Goal: Information Seeking & Learning: Learn about a topic

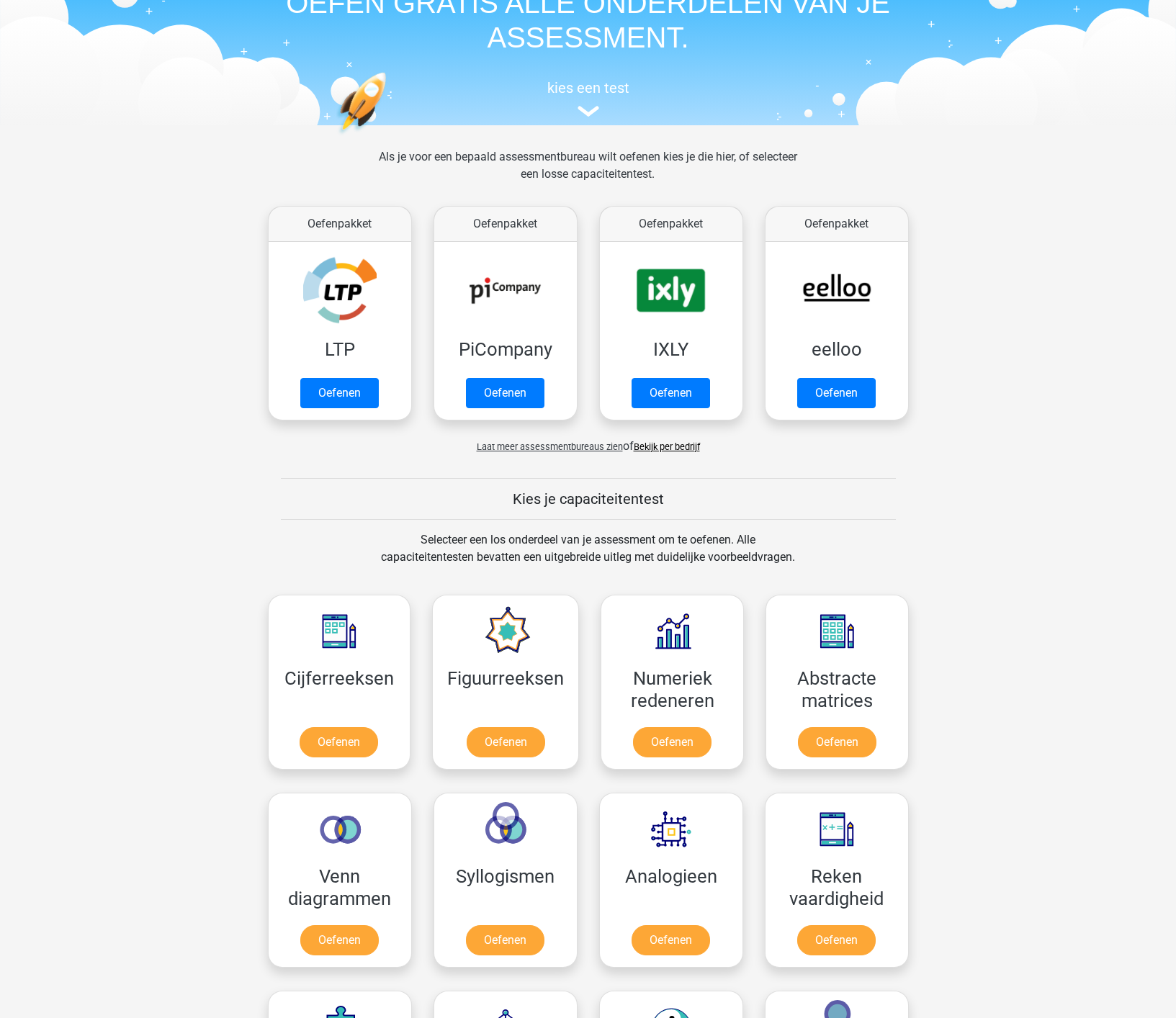
scroll to position [281, 0]
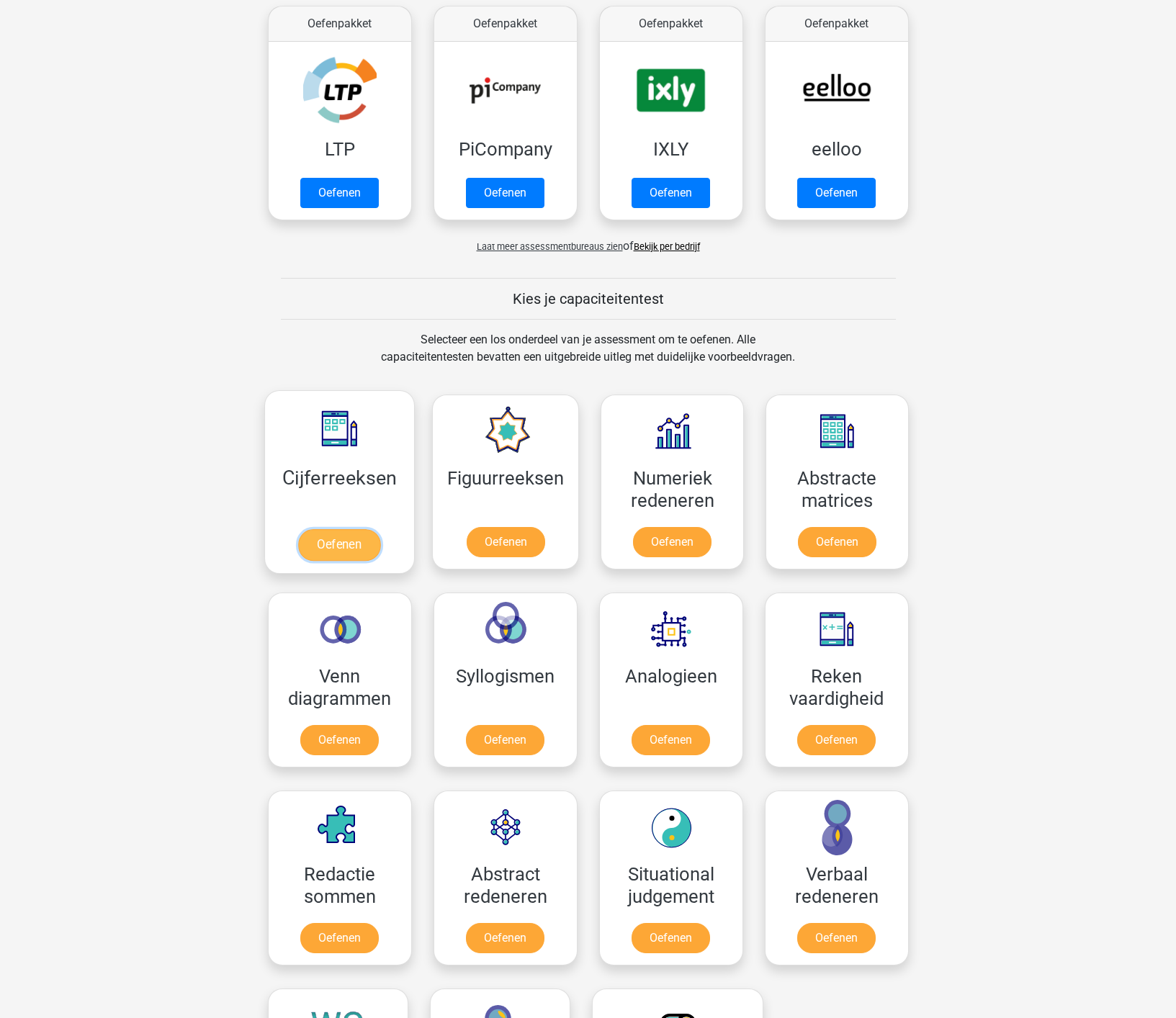
click at [330, 541] on link "Oefenen" at bounding box center [339, 544] width 82 height 32
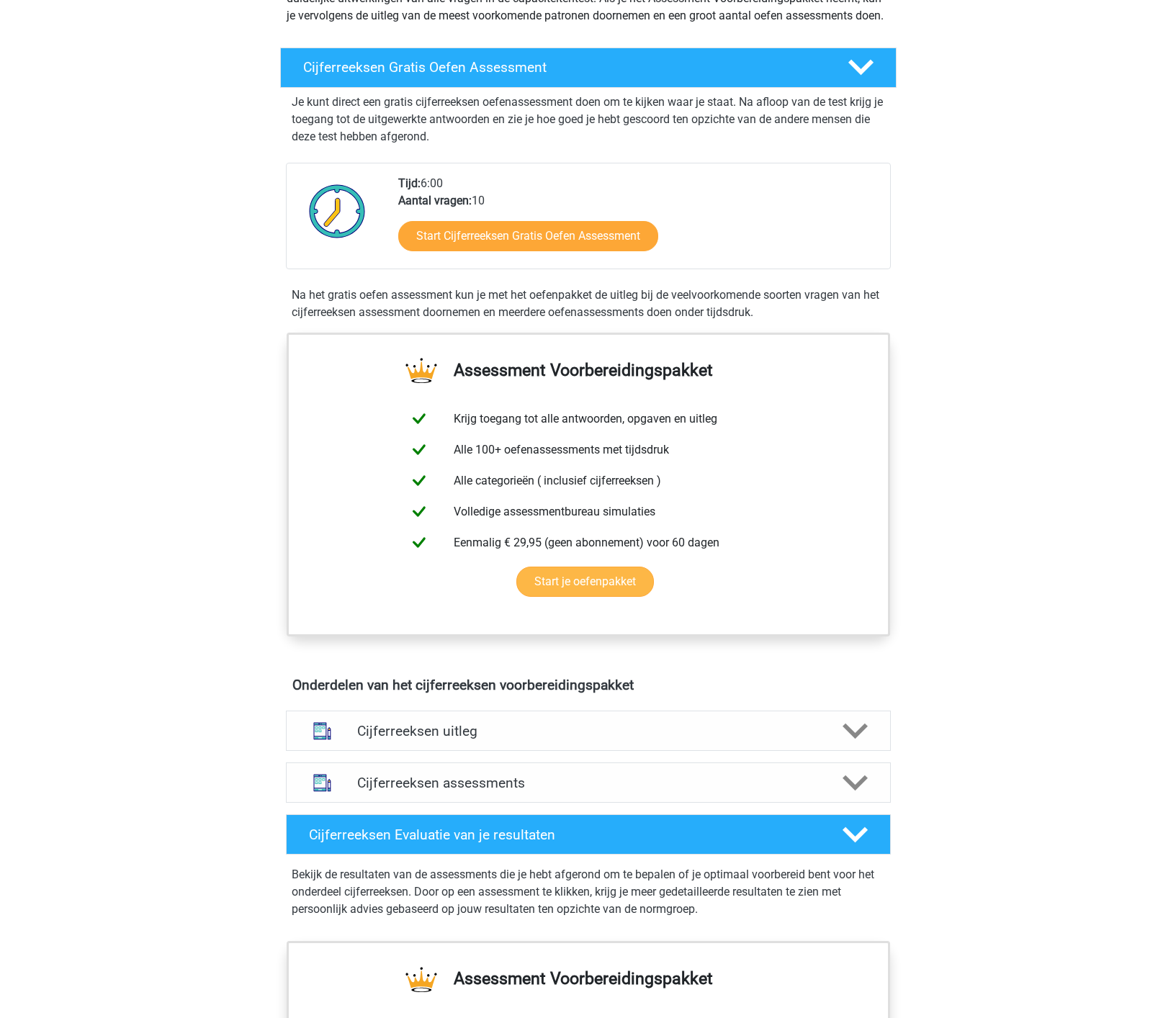
scroll to position [144, 0]
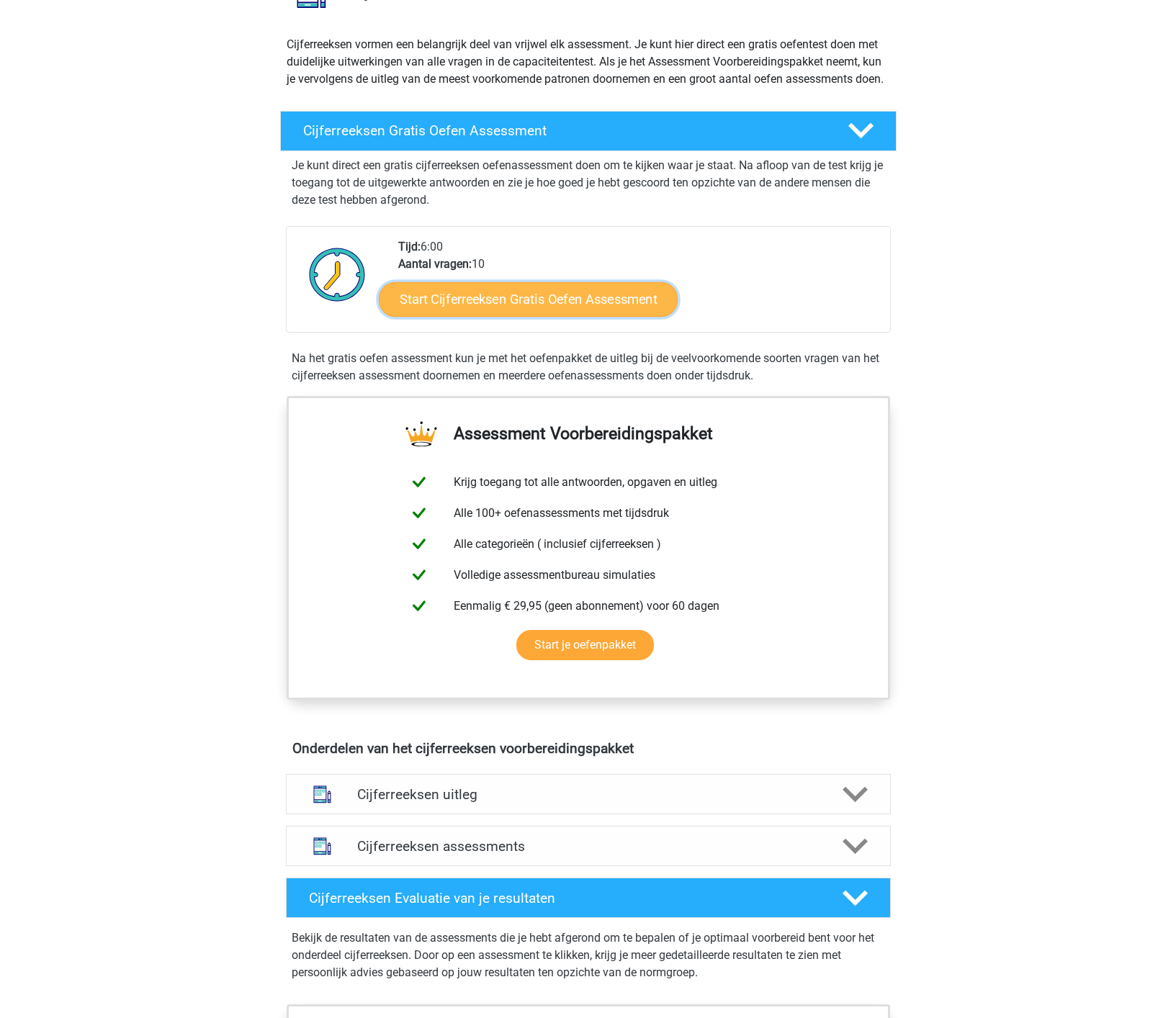
click at [539, 316] on link "Start Cijferreeksen Gratis Oefen Assessment" at bounding box center [528, 299] width 299 height 35
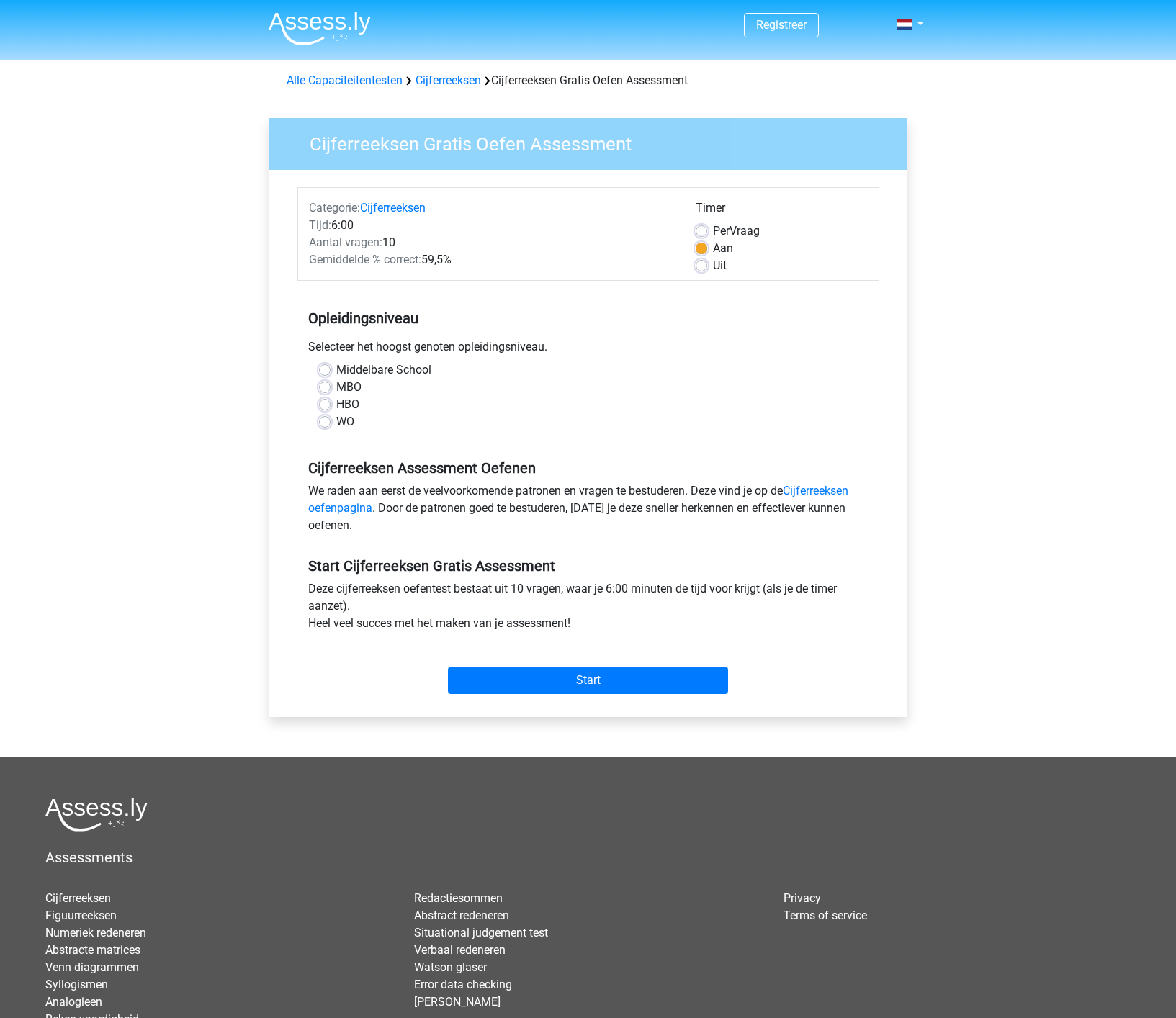
click at [337, 368] on label "Middelbare School" at bounding box center [384, 370] width 95 height 17
click at [325, 368] on input "Middelbare School" at bounding box center [324, 368] width 12 height 15
radio input "true"
click at [580, 684] on input "Start" at bounding box center [588, 681] width 280 height 28
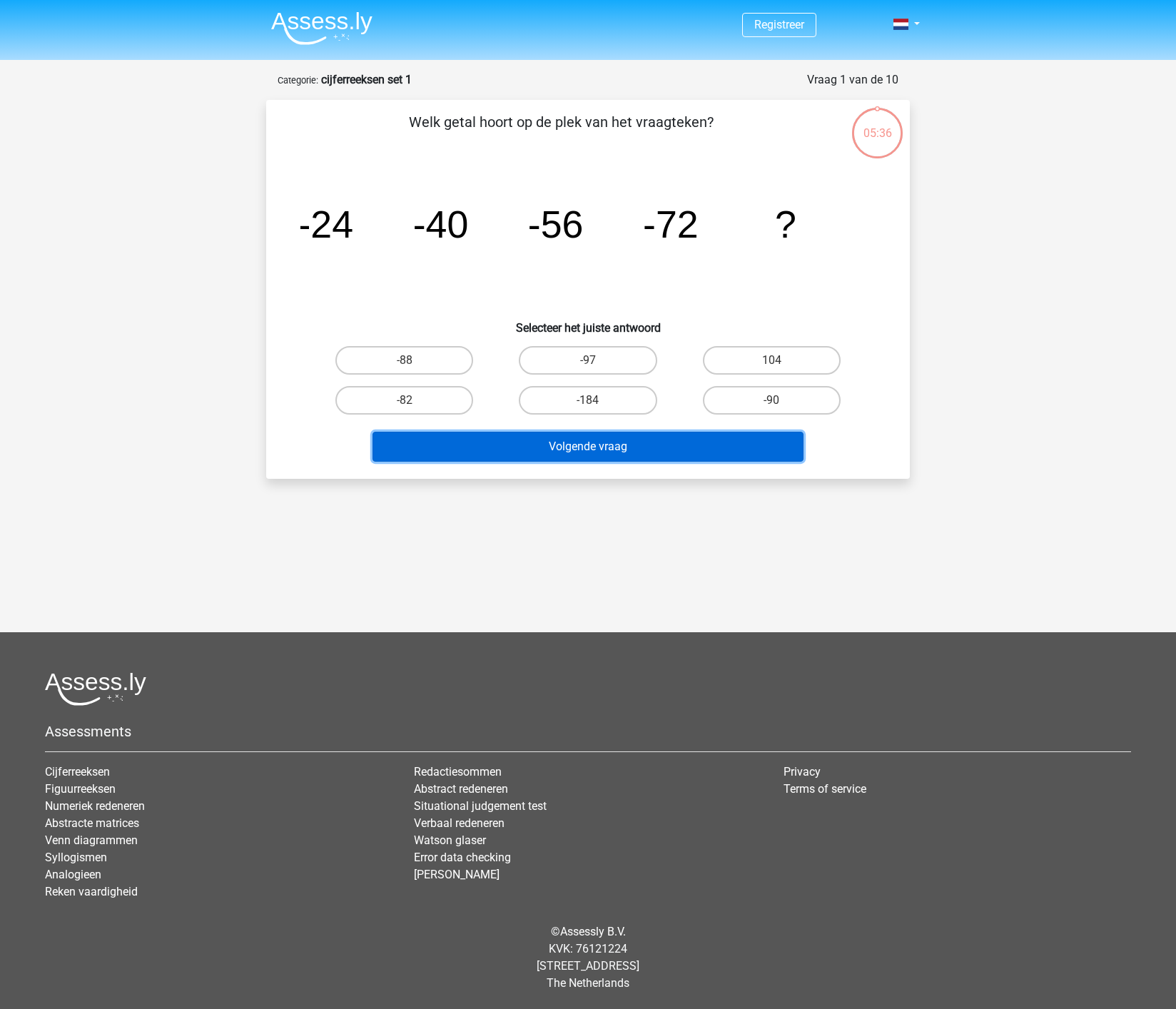
click at [596, 444] on button "Volgende vraag" at bounding box center [588, 446] width 432 height 30
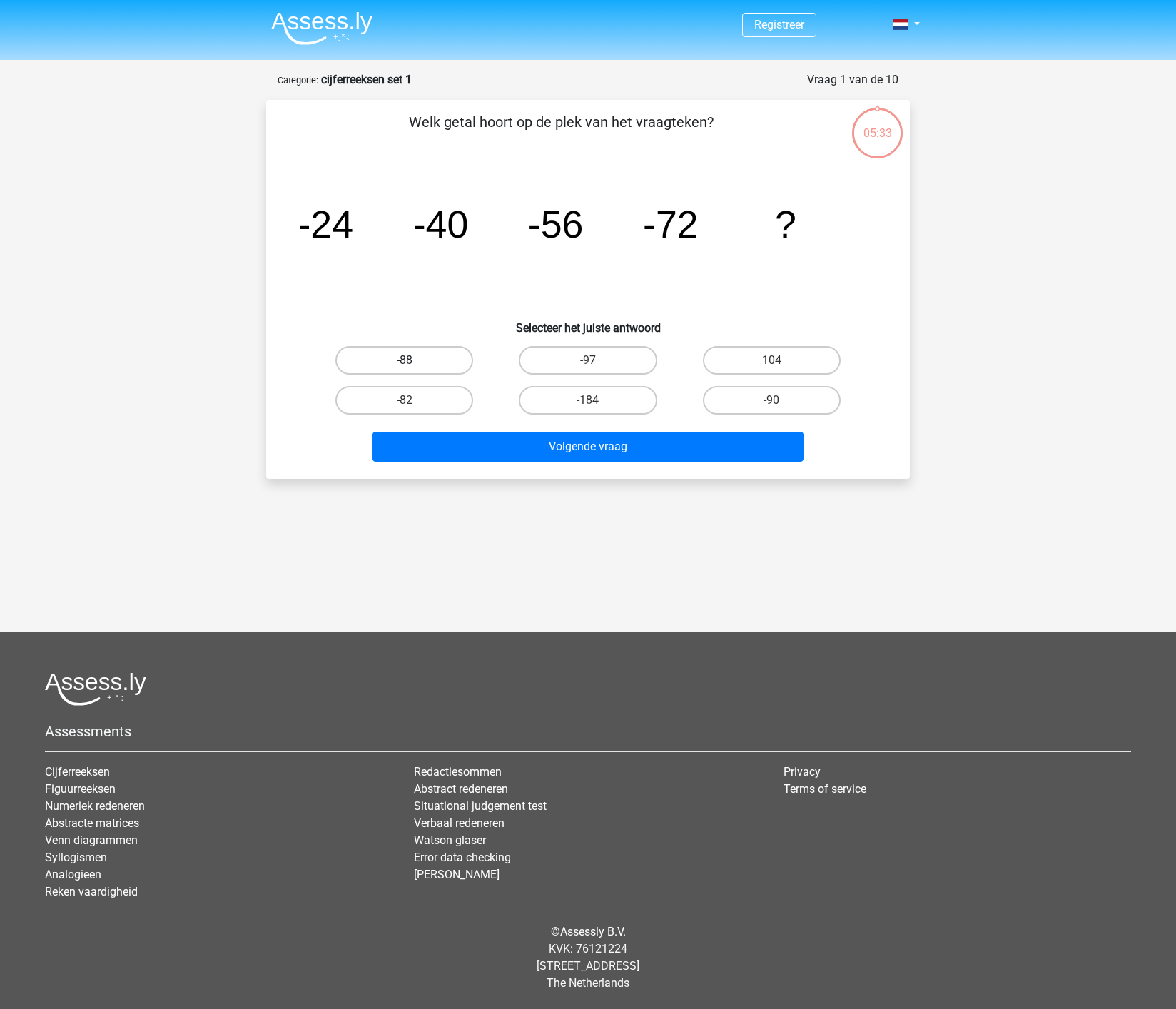
click at [428, 360] on label "-88" at bounding box center [404, 359] width 137 height 28
click at [414, 360] on input "-88" at bounding box center [409, 365] width 9 height 9
radio input "true"
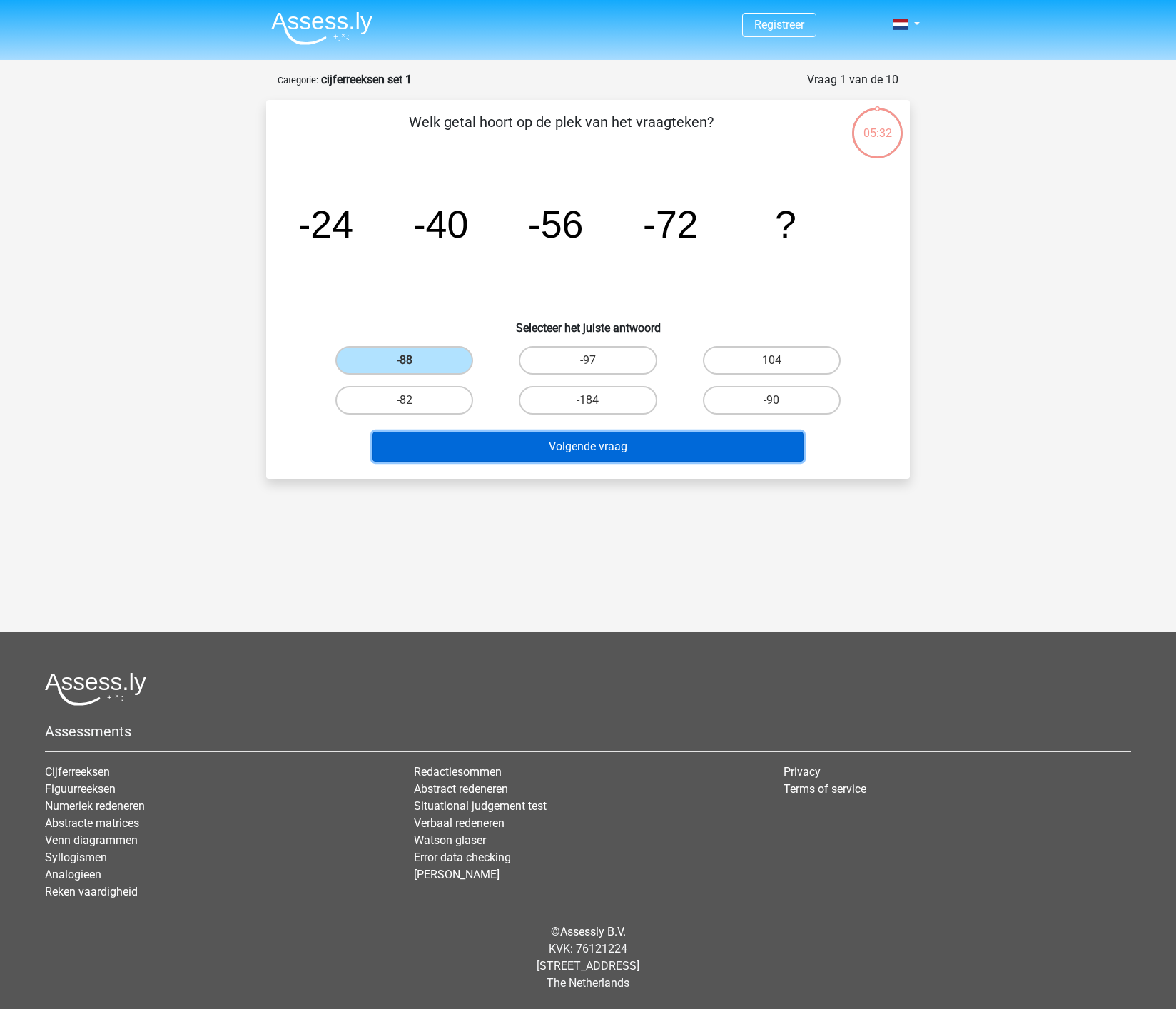
click at [618, 450] on button "Volgende vraag" at bounding box center [588, 446] width 432 height 30
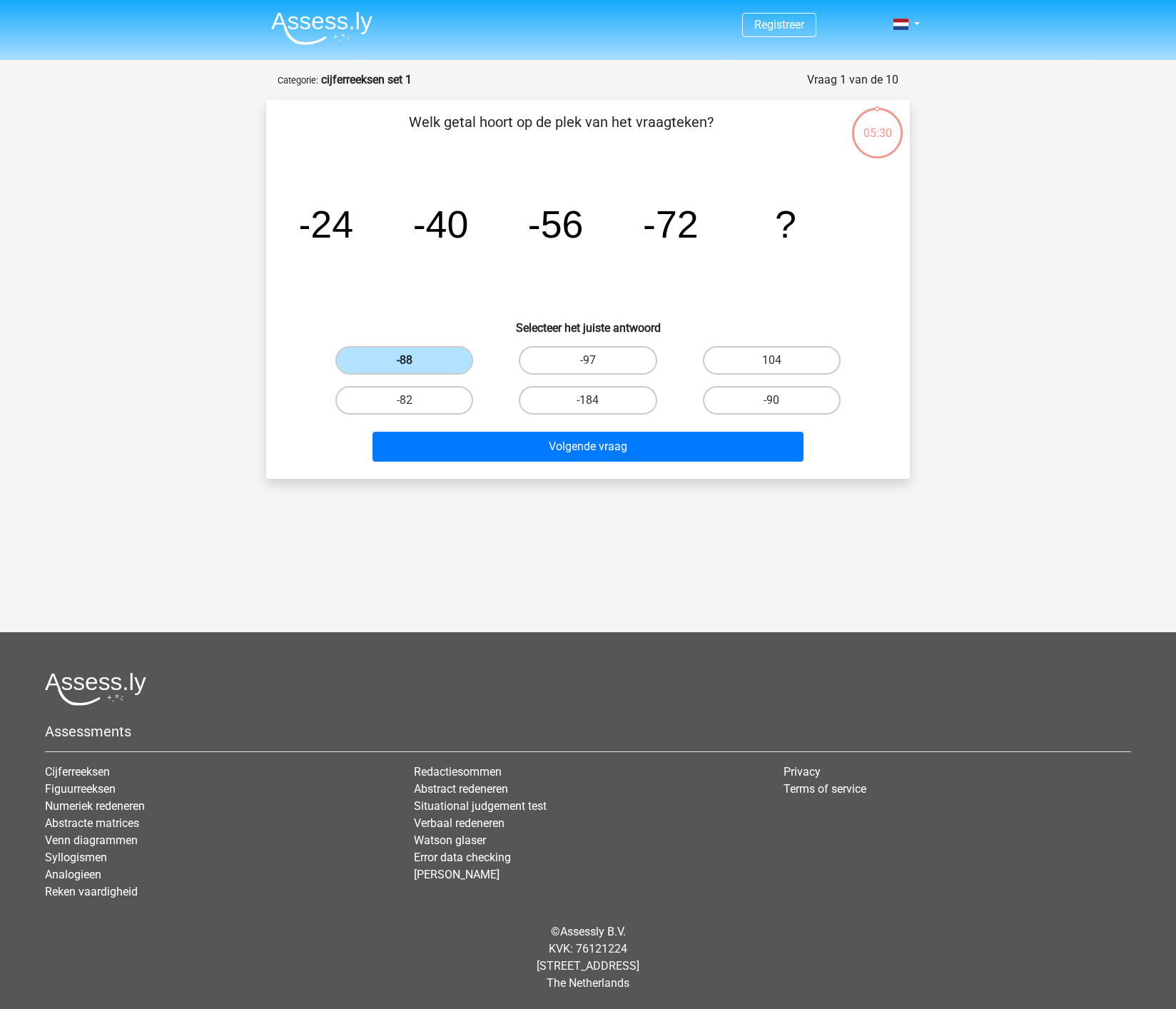
click at [443, 365] on label "-88" at bounding box center [404, 359] width 137 height 28
click at [414, 365] on input "-88" at bounding box center [409, 365] width 9 height 9
click at [443, 363] on label "-88" at bounding box center [404, 359] width 137 height 28
click at [414, 363] on input "-88" at bounding box center [409, 365] width 9 height 9
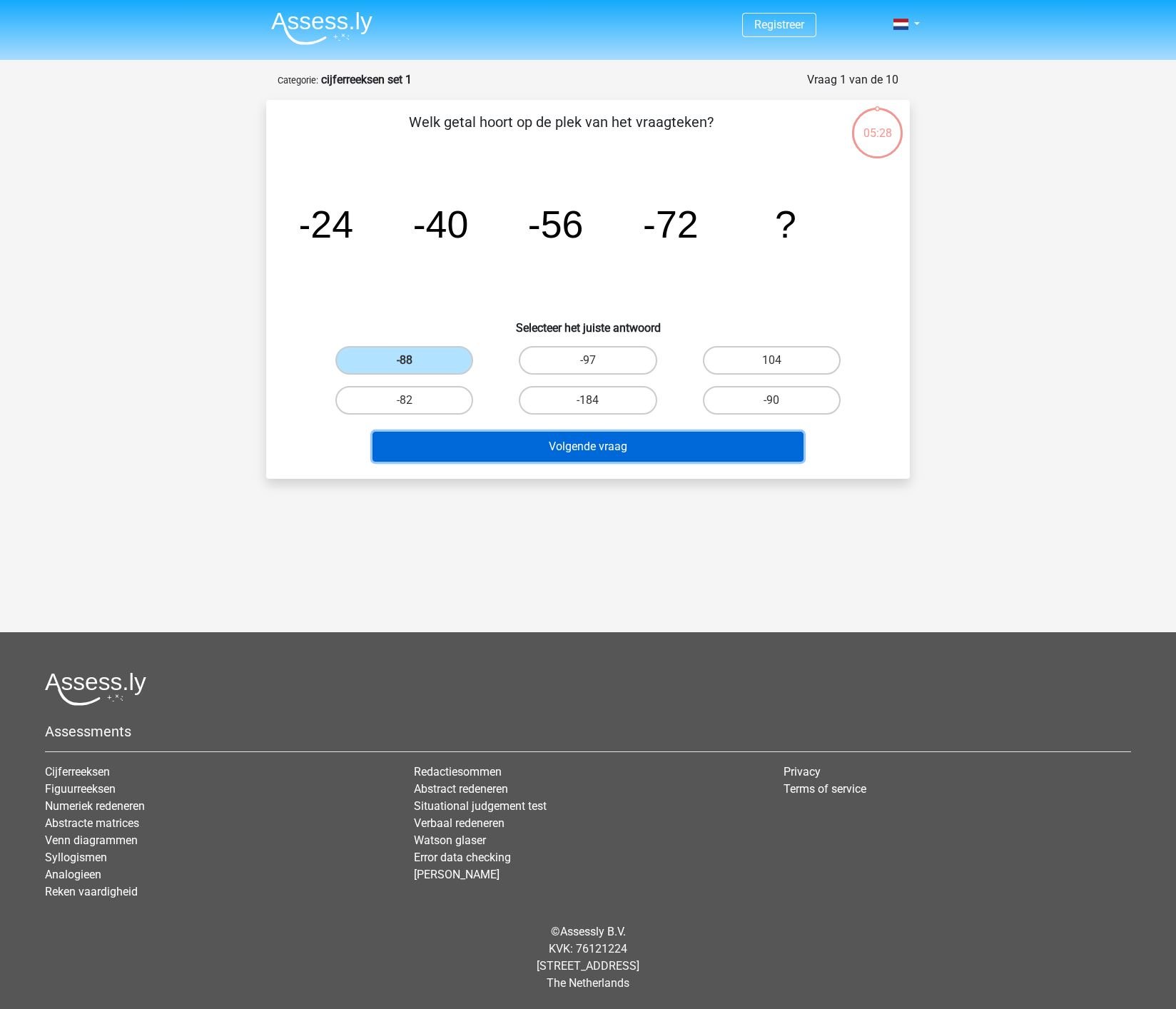
click at [566, 443] on button "Volgende vraag" at bounding box center [588, 446] width 432 height 30
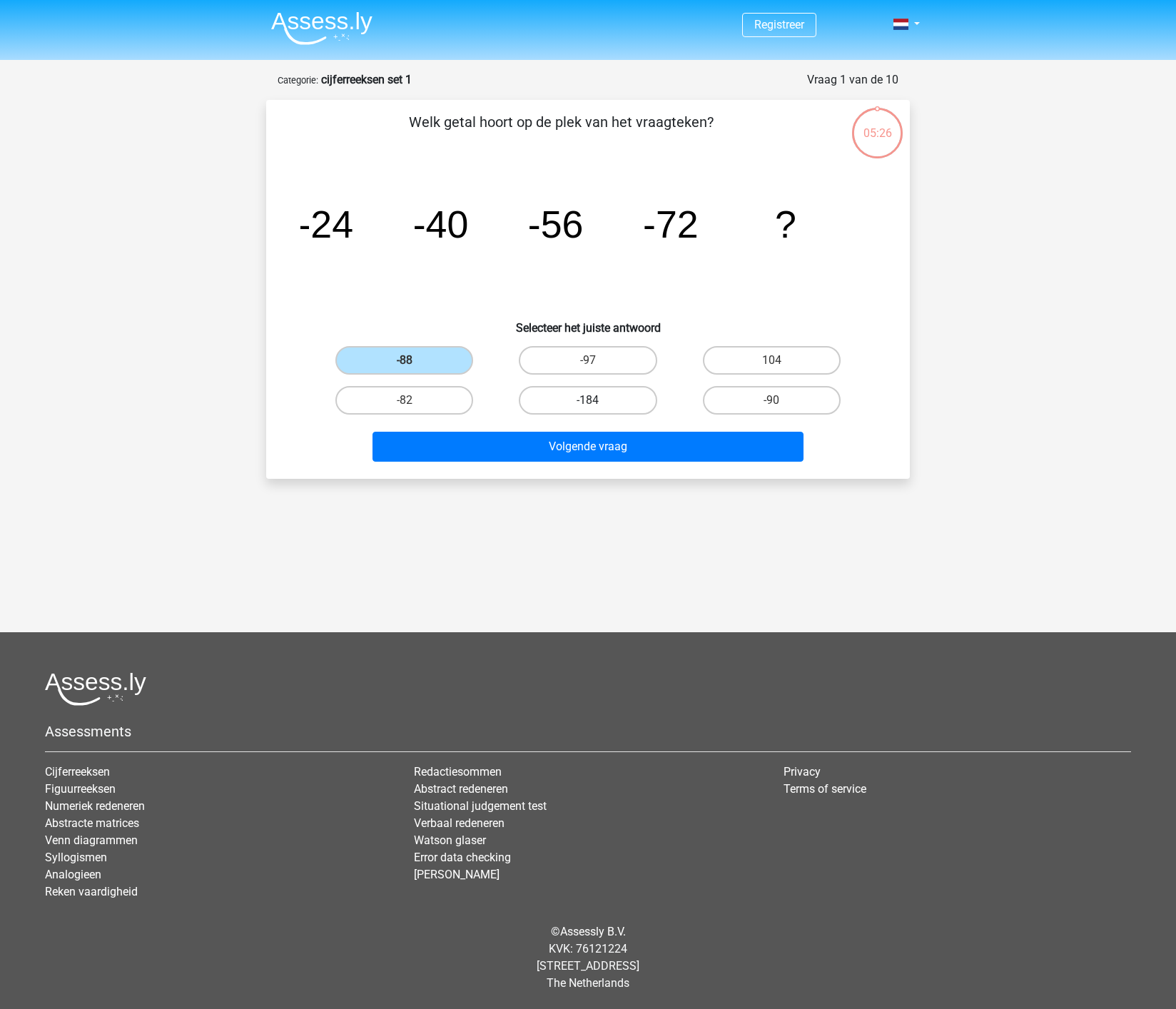
click at [556, 400] on label "-184" at bounding box center [588, 400] width 137 height 28
click at [588, 400] on input "-184" at bounding box center [592, 405] width 9 height 9
radio input "true"
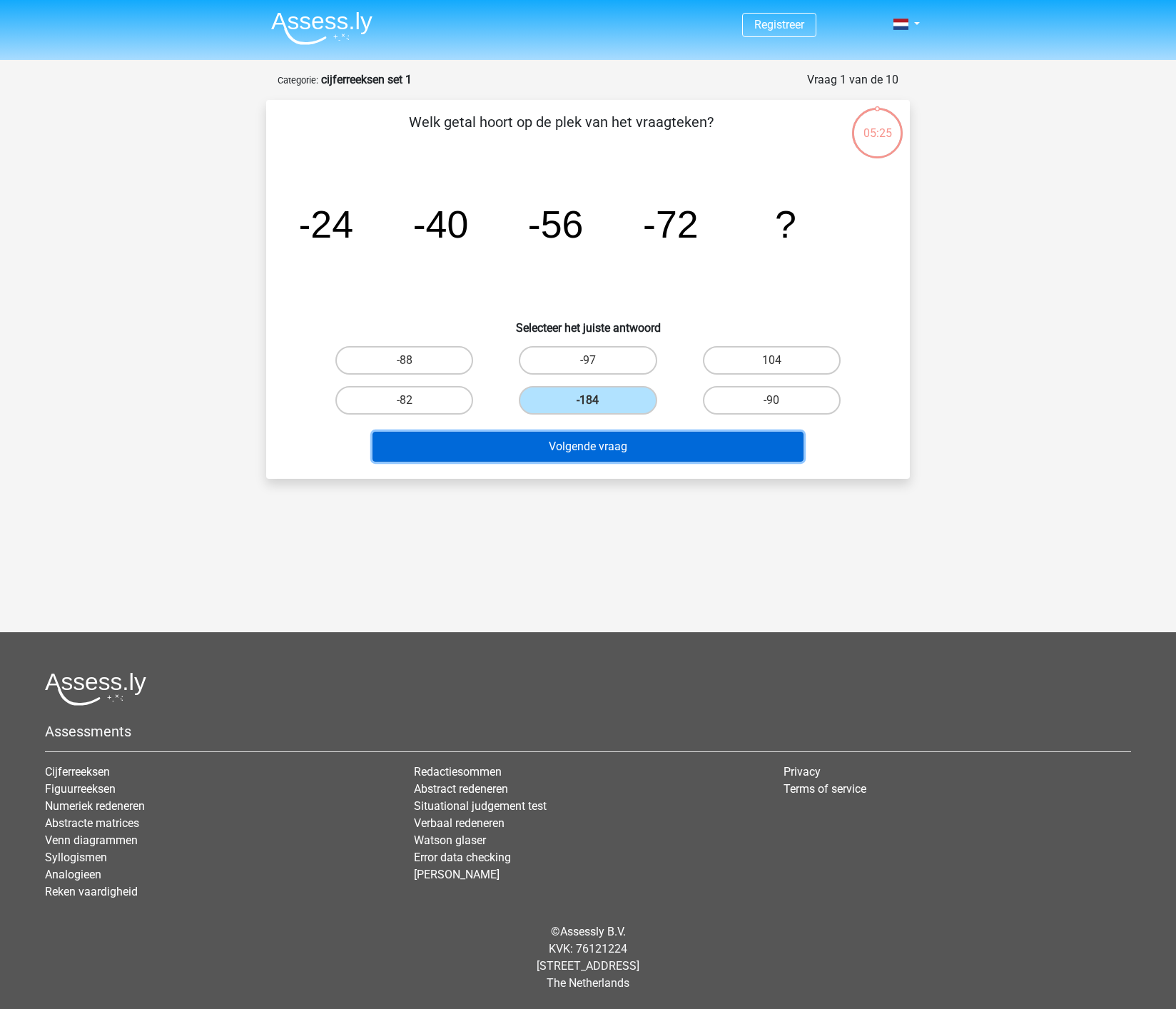
click at [602, 444] on button "Volgende vraag" at bounding box center [588, 446] width 432 height 30
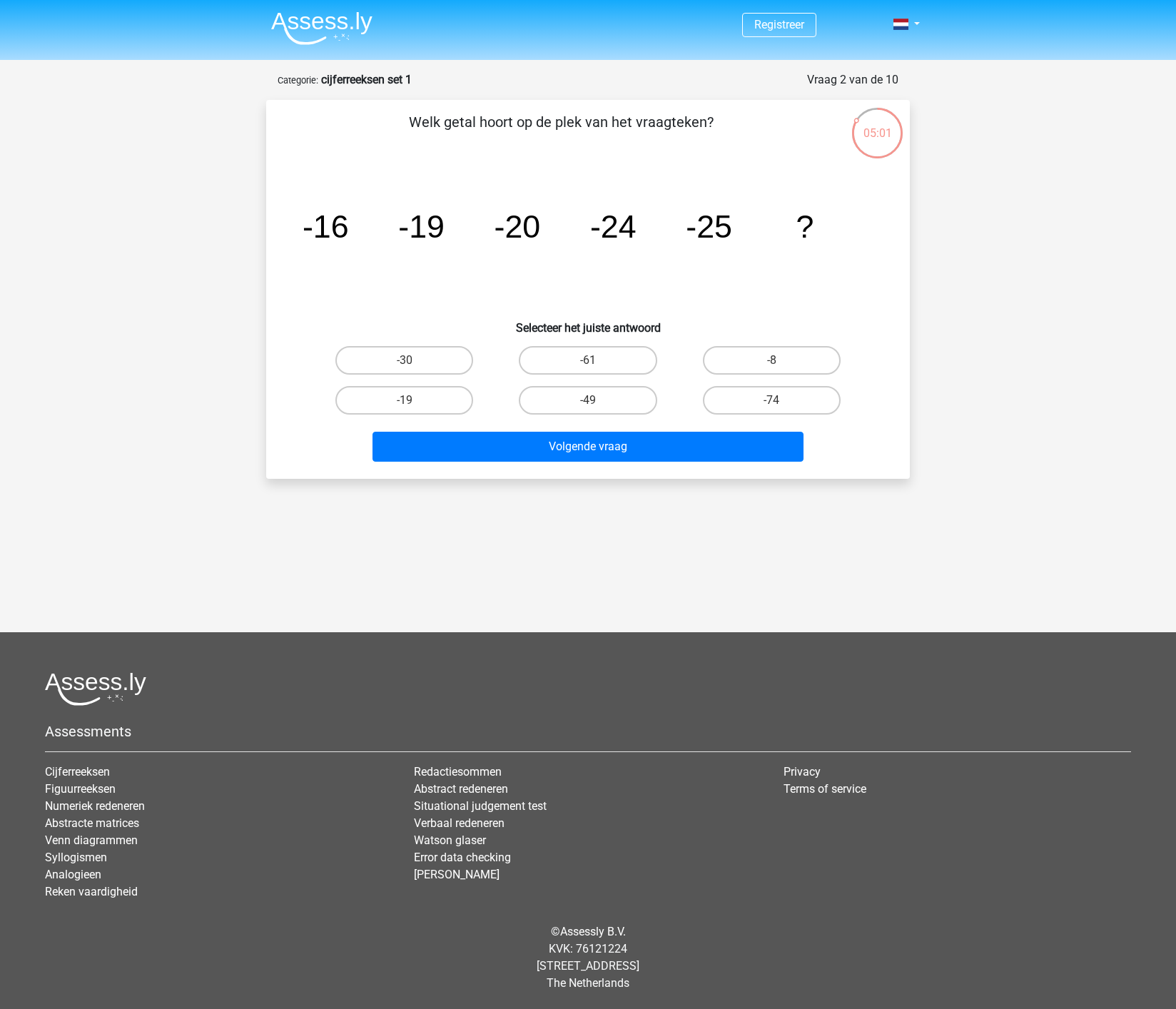
click at [404, 362] on input "-30" at bounding box center [409, 365] width 9 height 9
radio input "true"
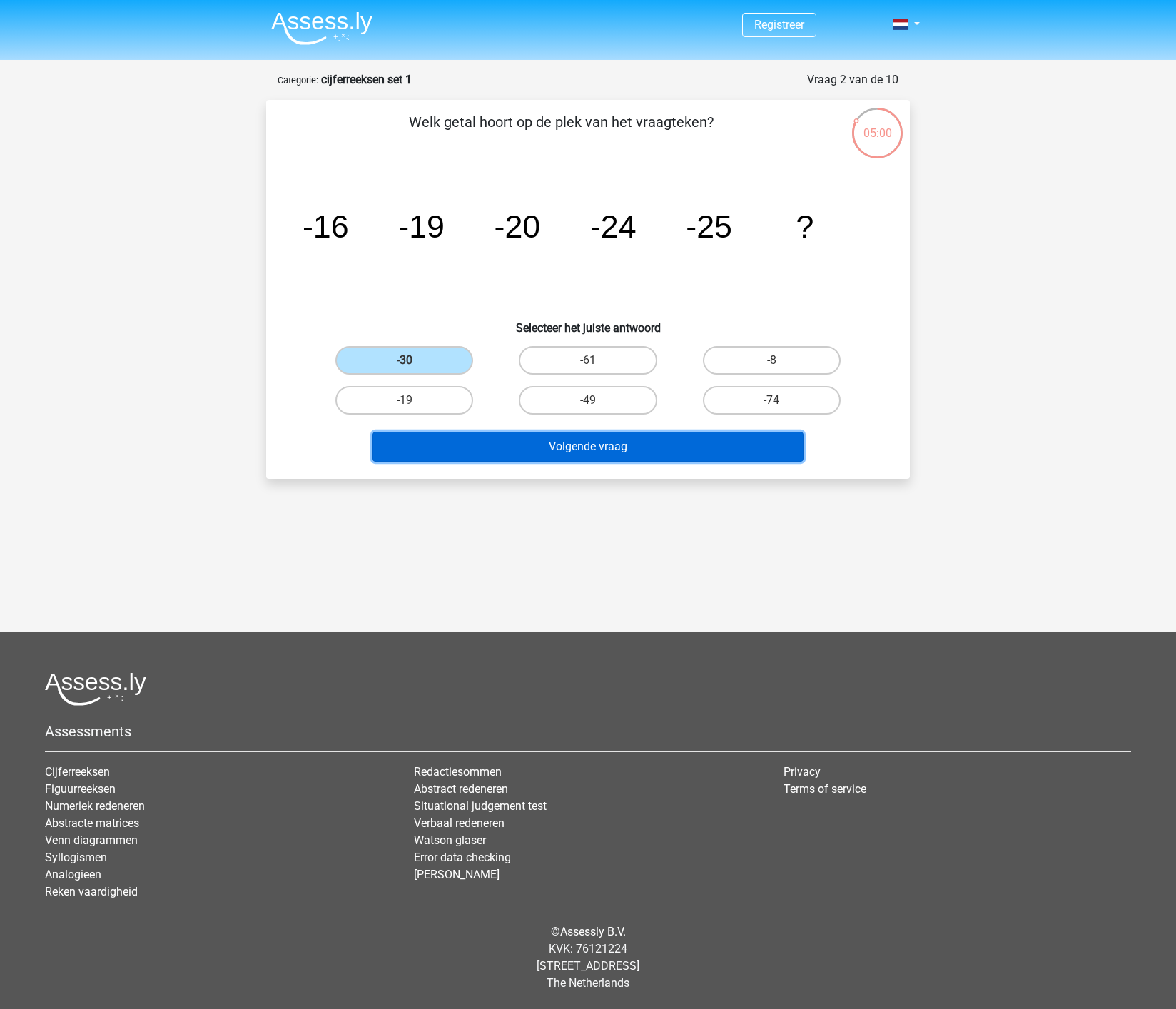
click at [563, 446] on button "Volgende vraag" at bounding box center [588, 446] width 432 height 30
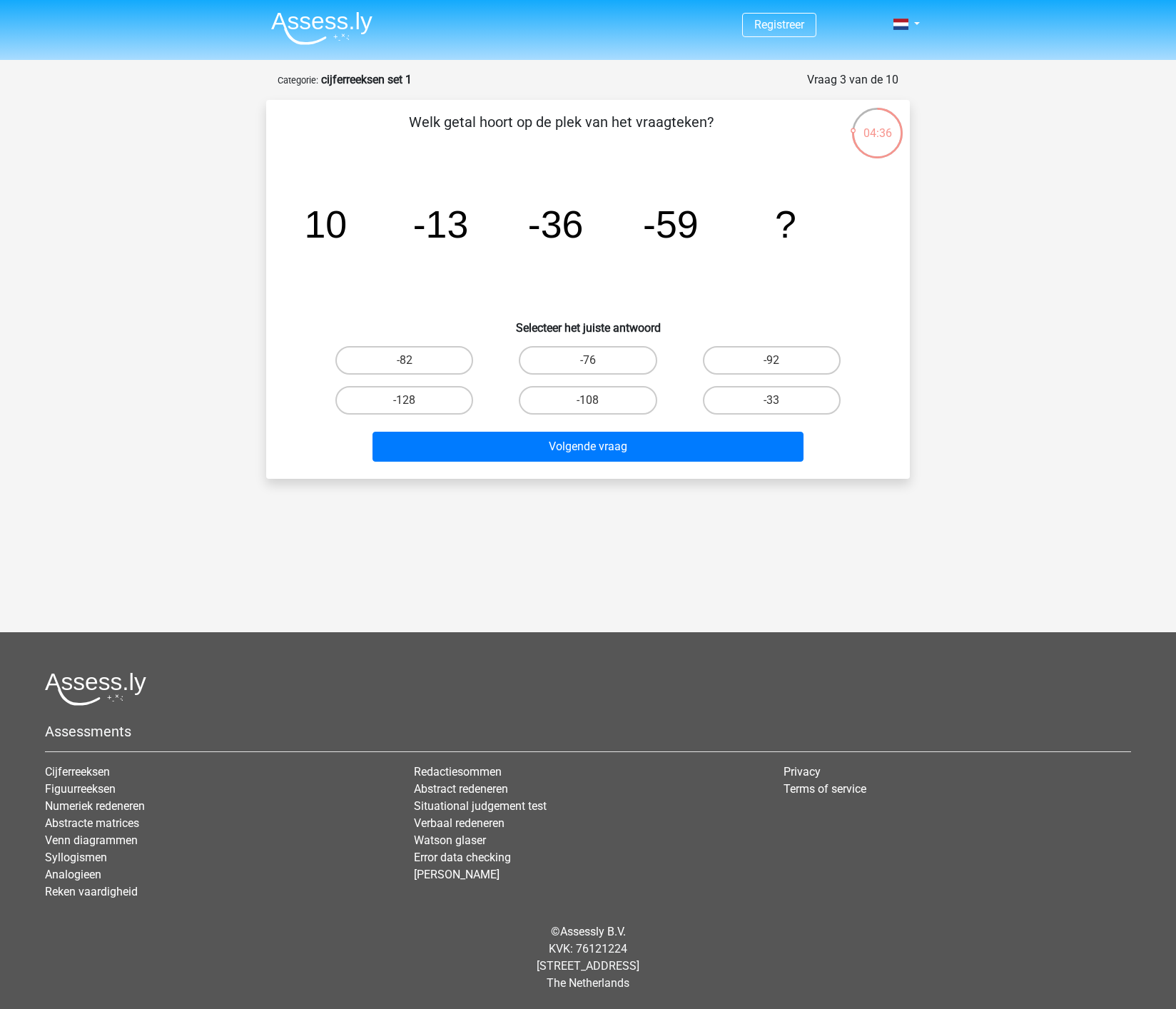
click at [596, 363] on input "-76" at bounding box center [592, 365] width 9 height 9
radio input "true"
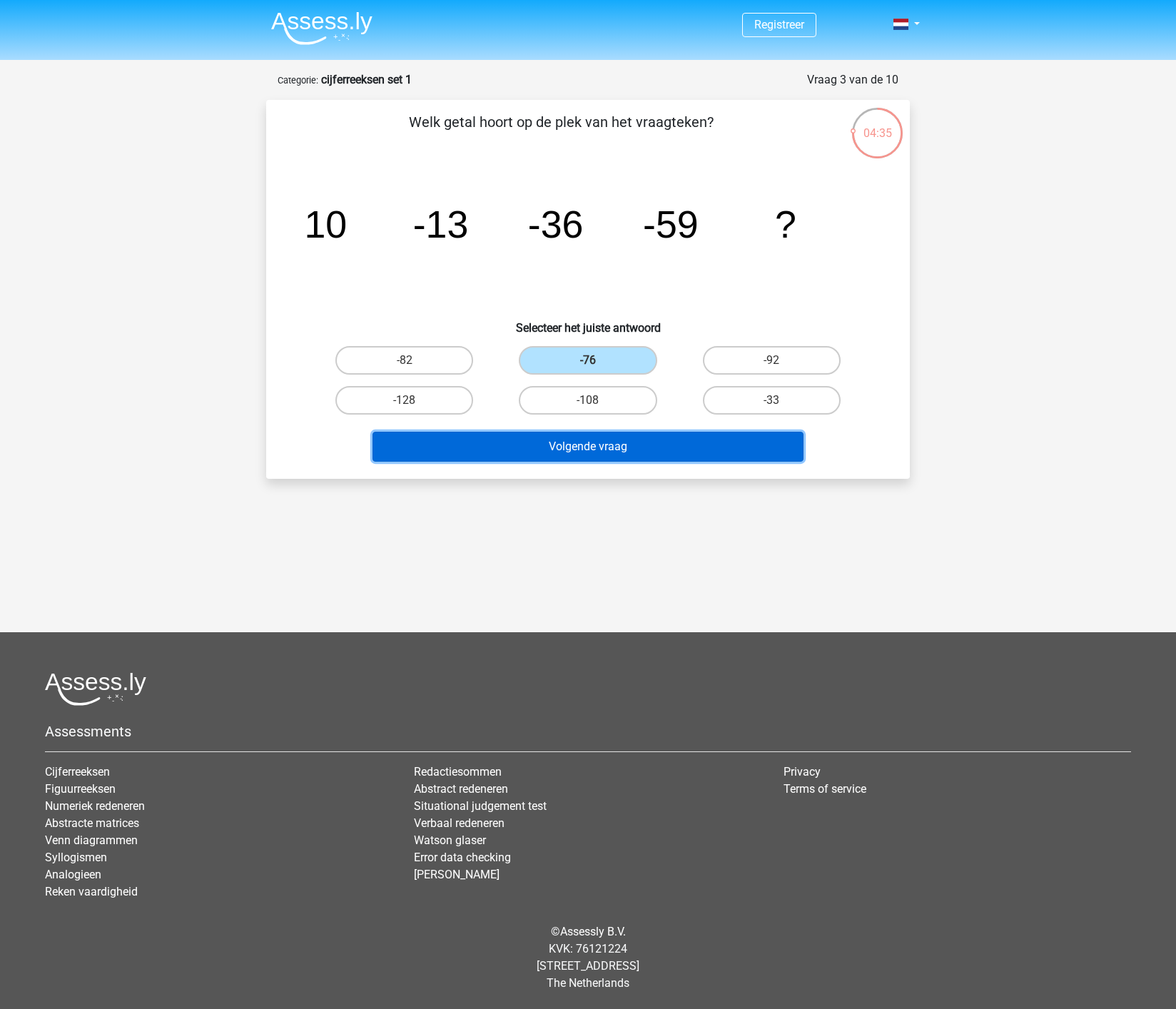
click at [607, 450] on button "Volgende vraag" at bounding box center [588, 446] width 432 height 30
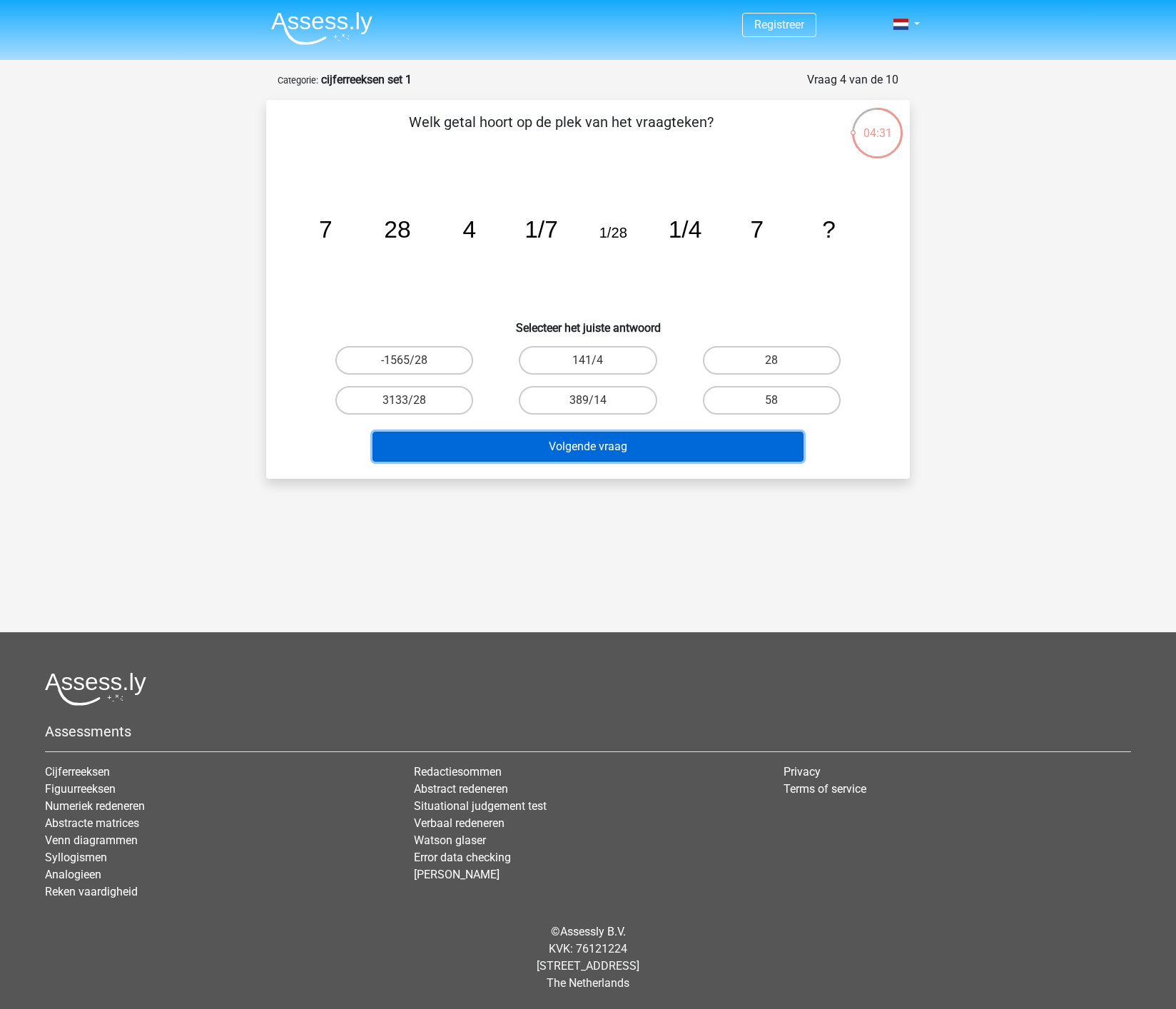
click at [594, 443] on button "Volgende vraag" at bounding box center [588, 446] width 432 height 30
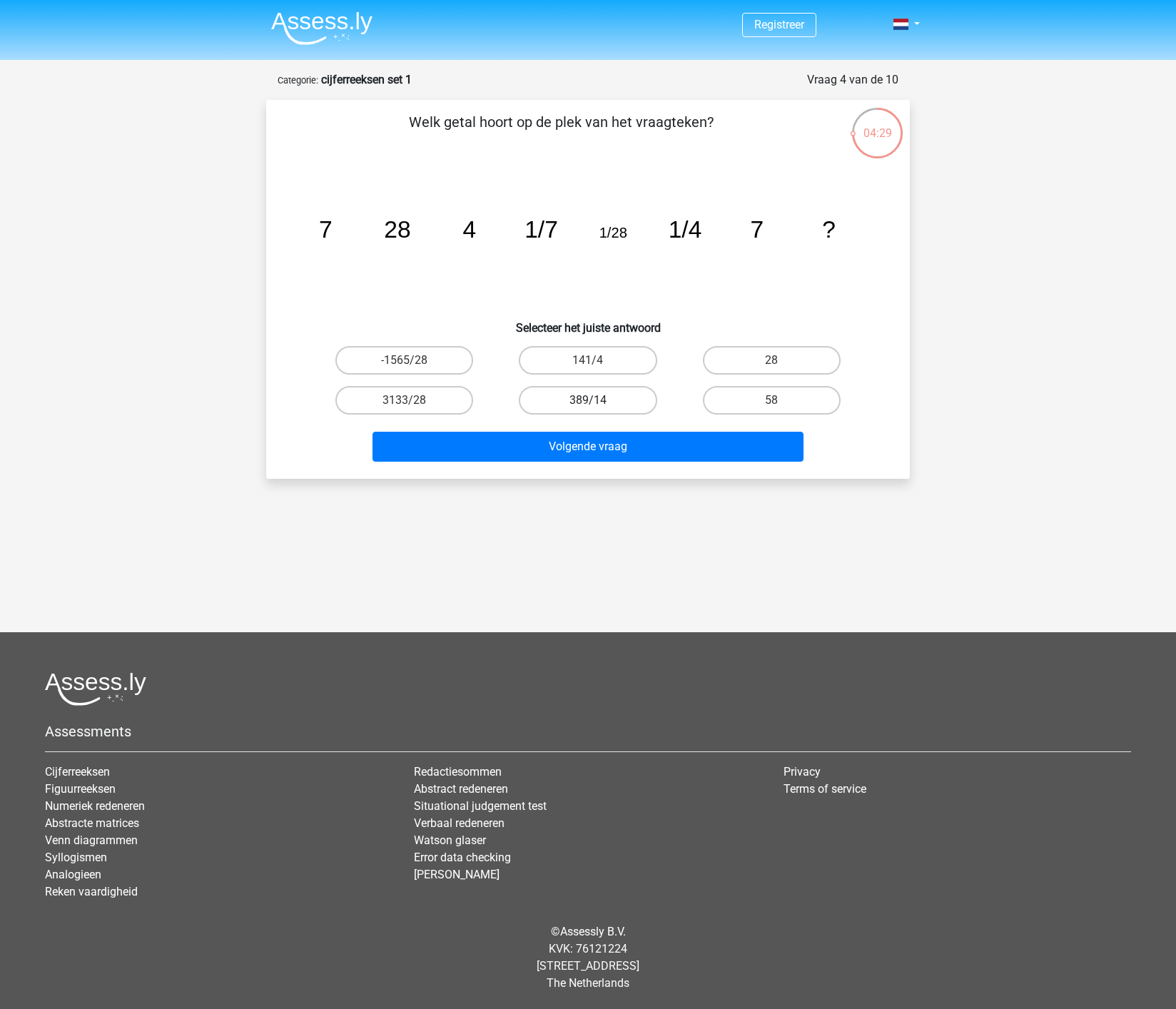
click at [591, 398] on label "389/14" at bounding box center [588, 400] width 137 height 28
click at [591, 400] on input "389/14" at bounding box center [592, 405] width 9 height 9
radio input "true"
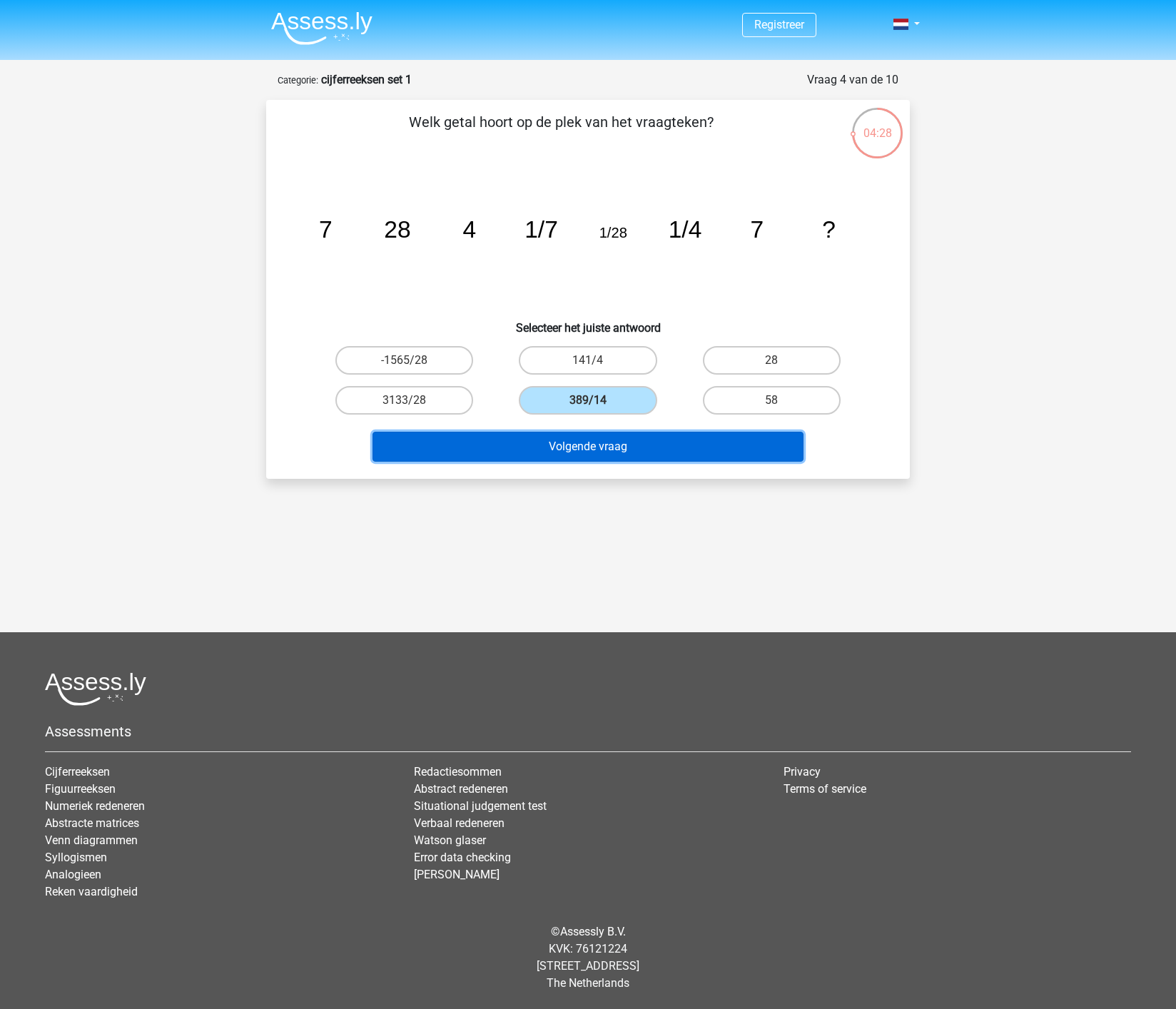
click at [606, 446] on button "Volgende vraag" at bounding box center [588, 446] width 432 height 30
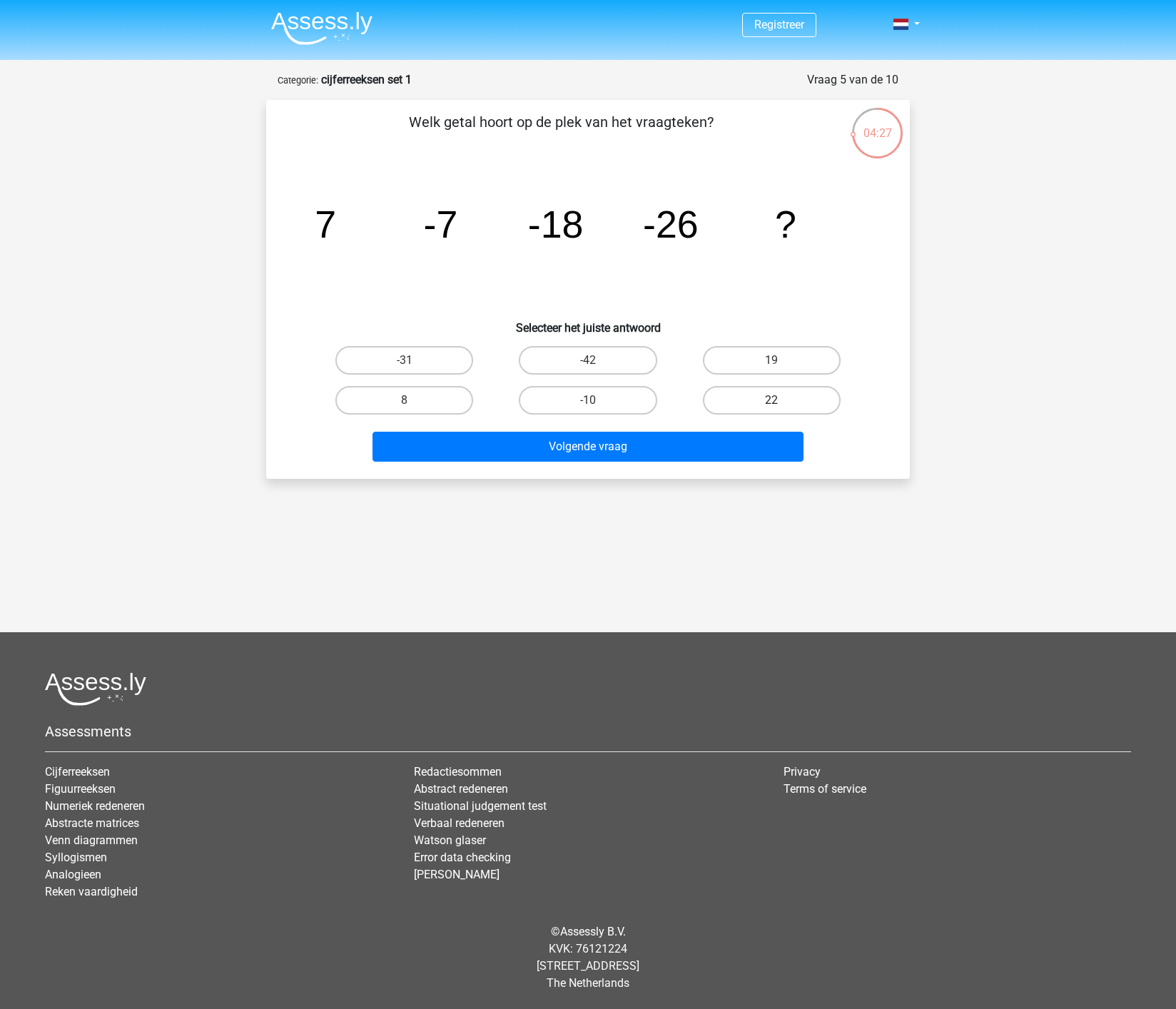
click at [764, 398] on label "22" at bounding box center [772, 400] width 137 height 28
click at [772, 400] on input "22" at bounding box center [776, 405] width 9 height 9
radio input "true"
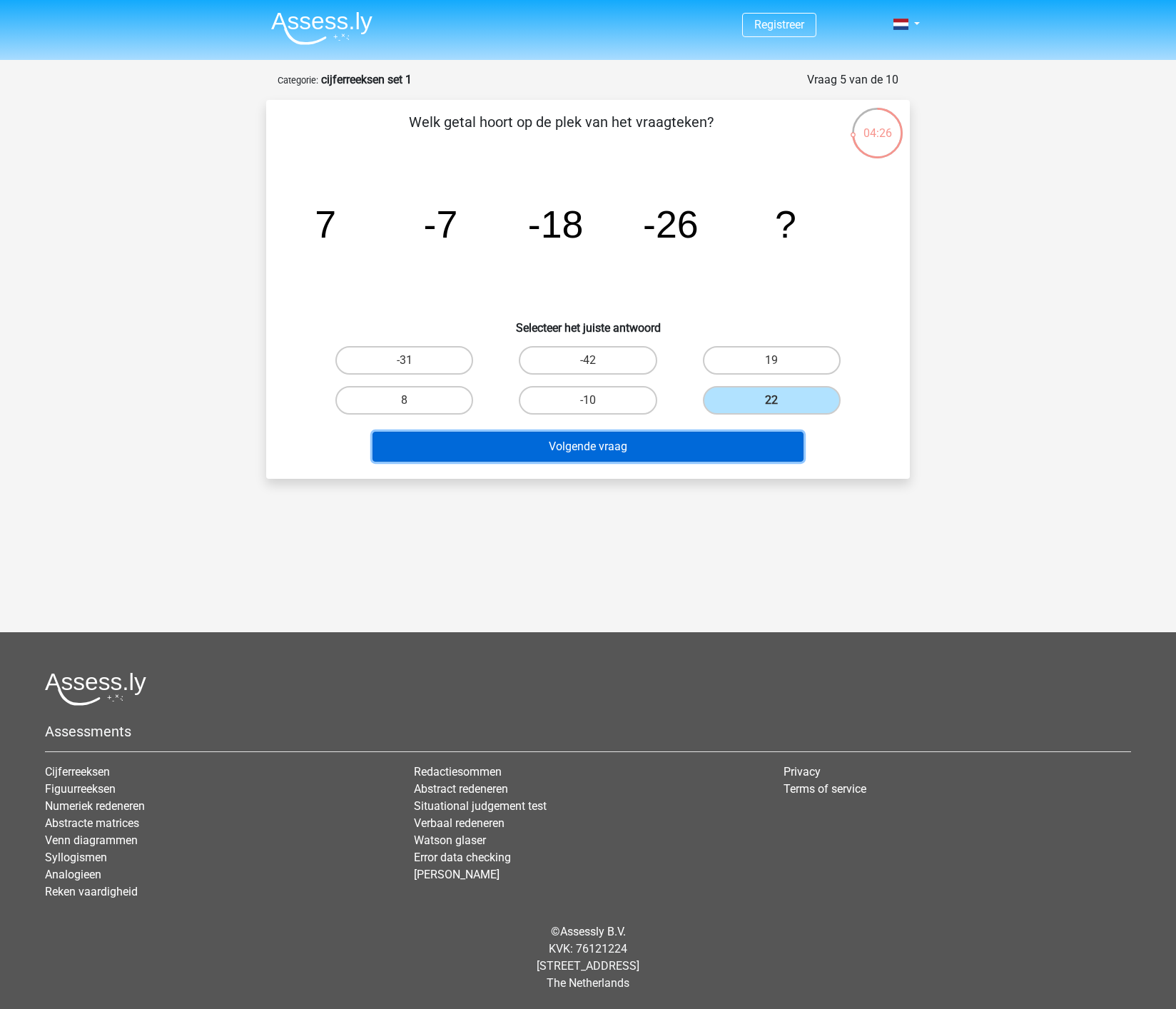
click at [640, 443] on button "Volgende vraag" at bounding box center [588, 446] width 432 height 30
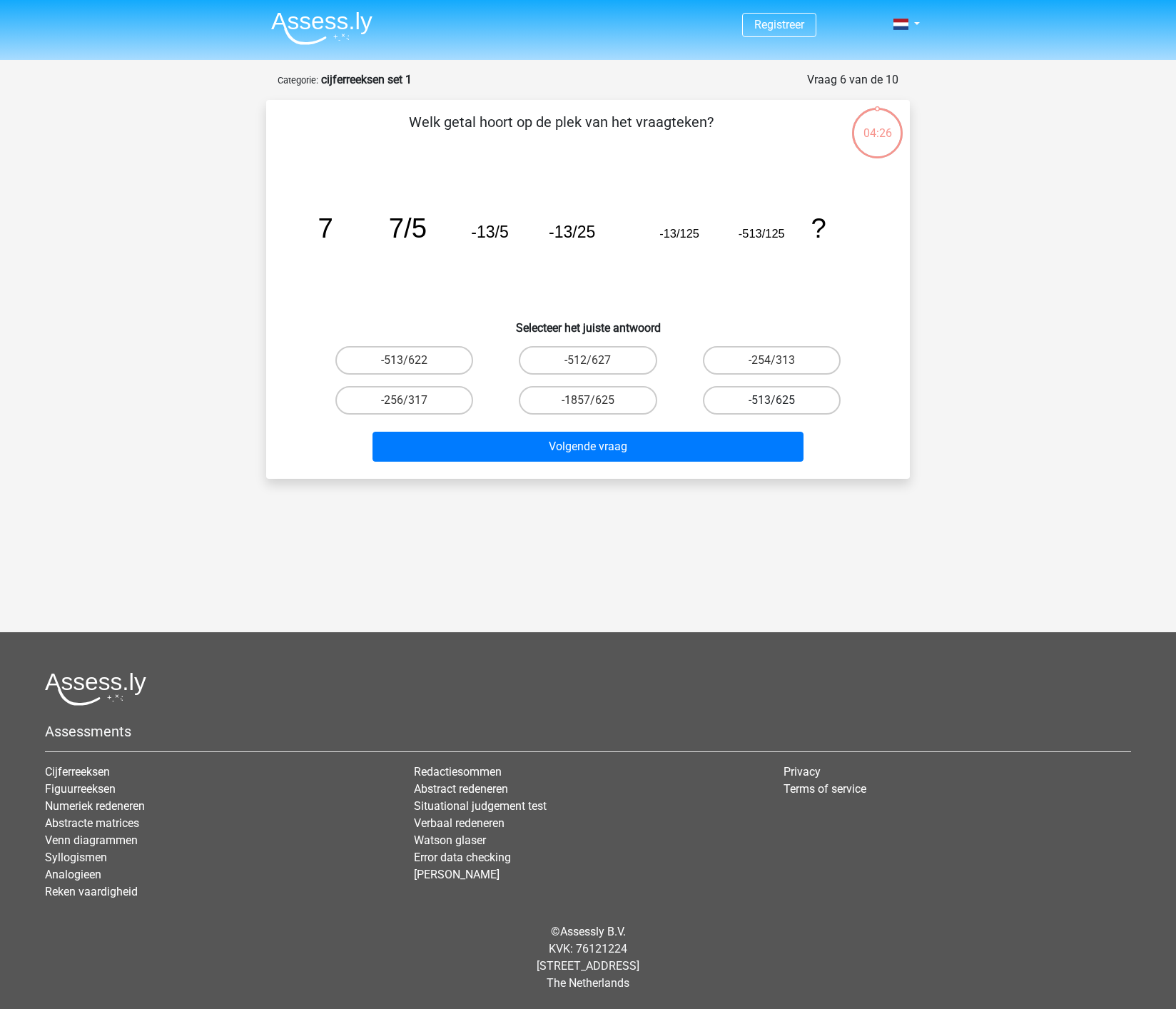
click at [779, 398] on label "-513/625" at bounding box center [772, 400] width 137 height 28
click at [779, 400] on input "-513/625" at bounding box center [776, 405] width 9 height 9
radio input "true"
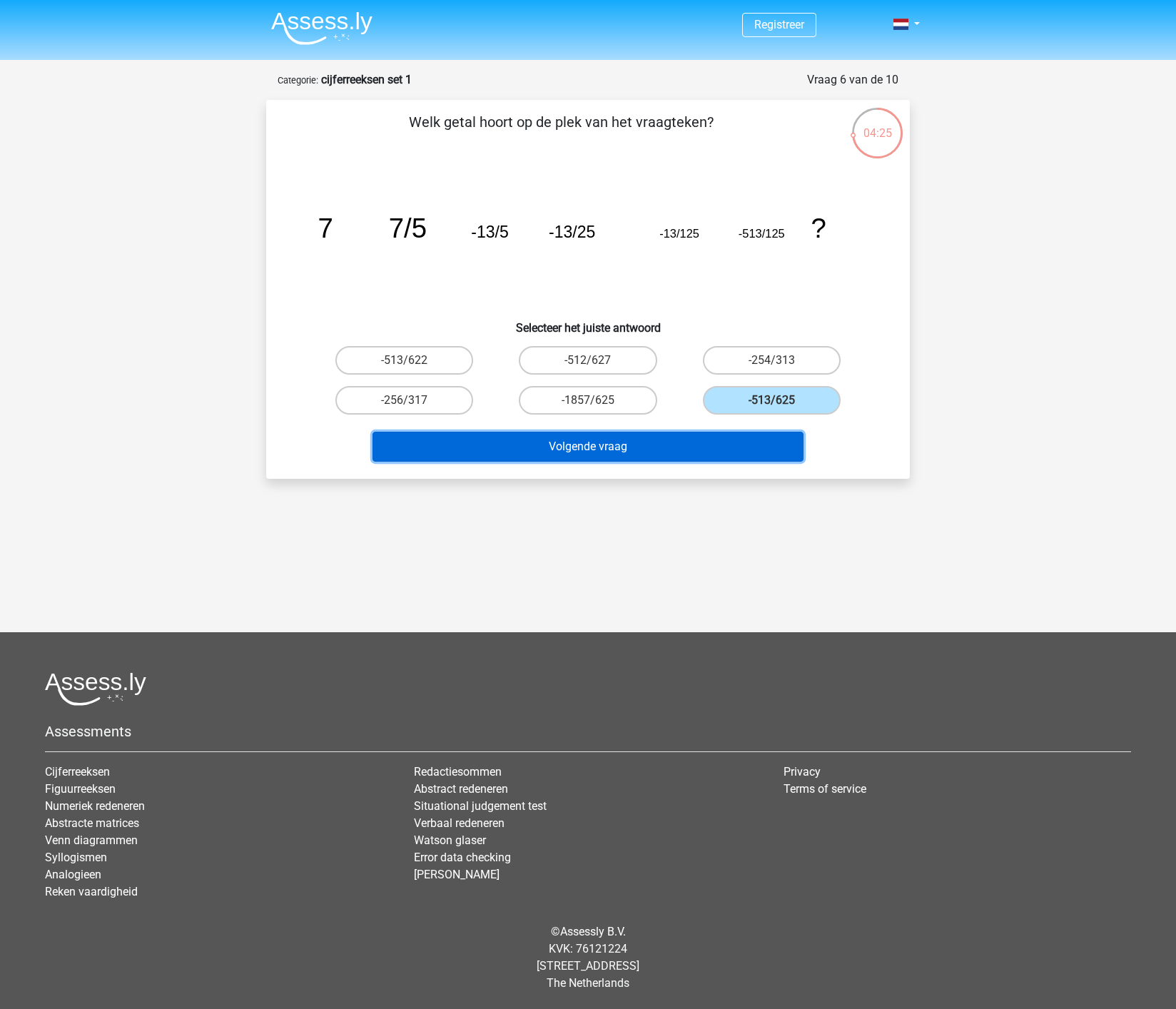
click at [610, 448] on button "Volgende vraag" at bounding box center [588, 446] width 432 height 30
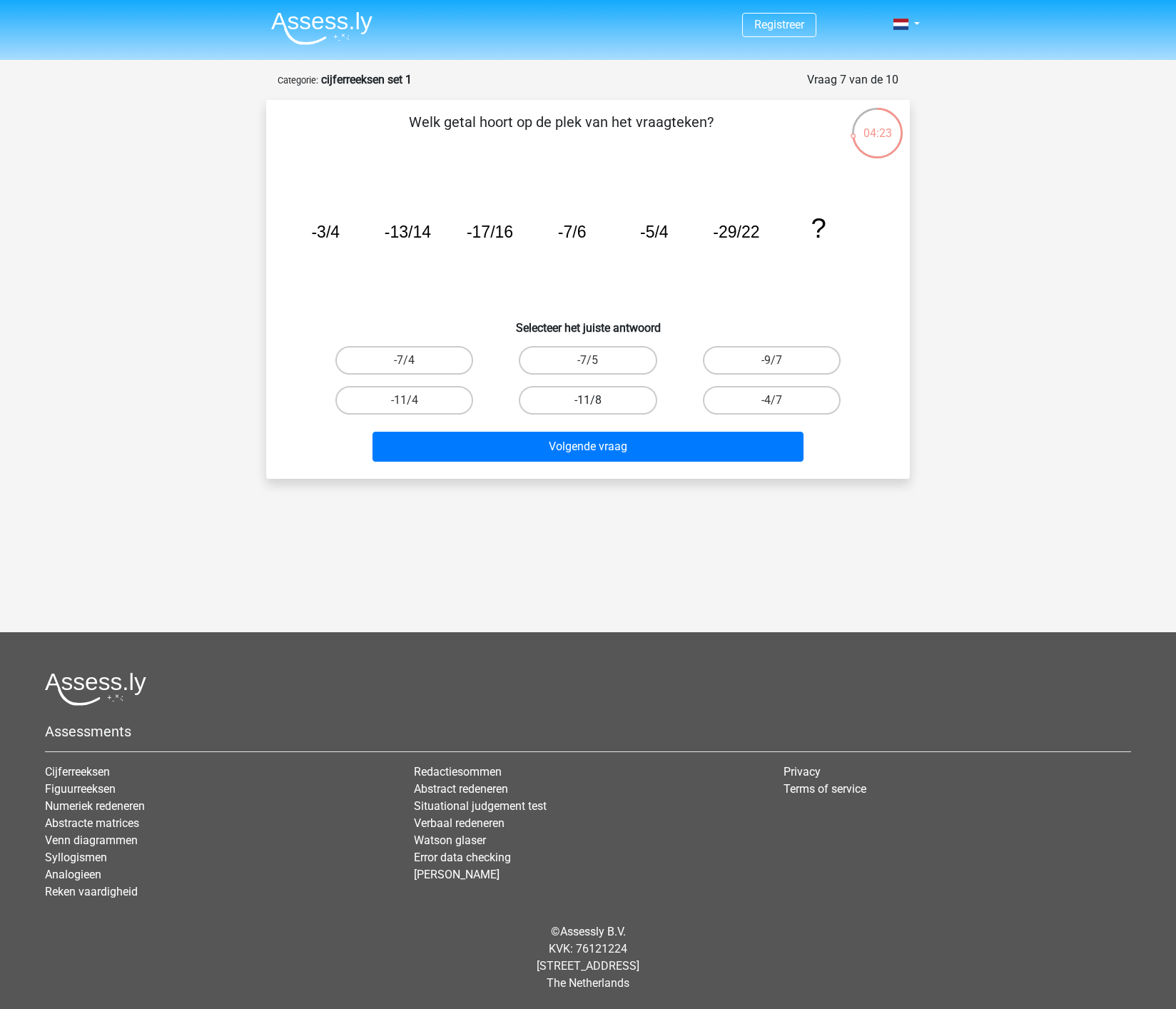
click at [607, 401] on label "-11/8" at bounding box center [588, 400] width 137 height 28
click at [597, 401] on input "-11/8" at bounding box center [592, 405] width 9 height 9
radio input "true"
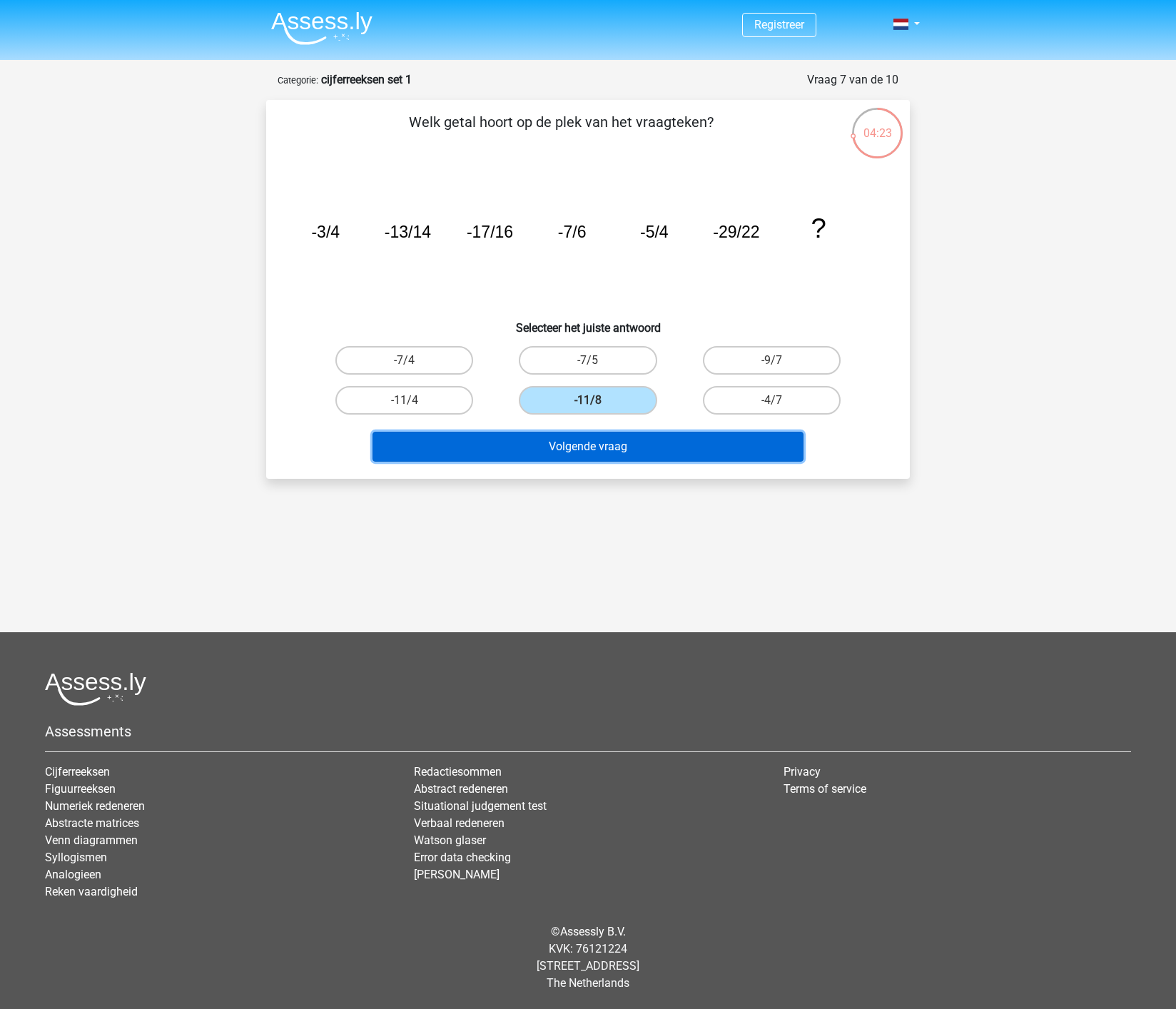
click at [594, 448] on button "Volgende vraag" at bounding box center [588, 446] width 432 height 30
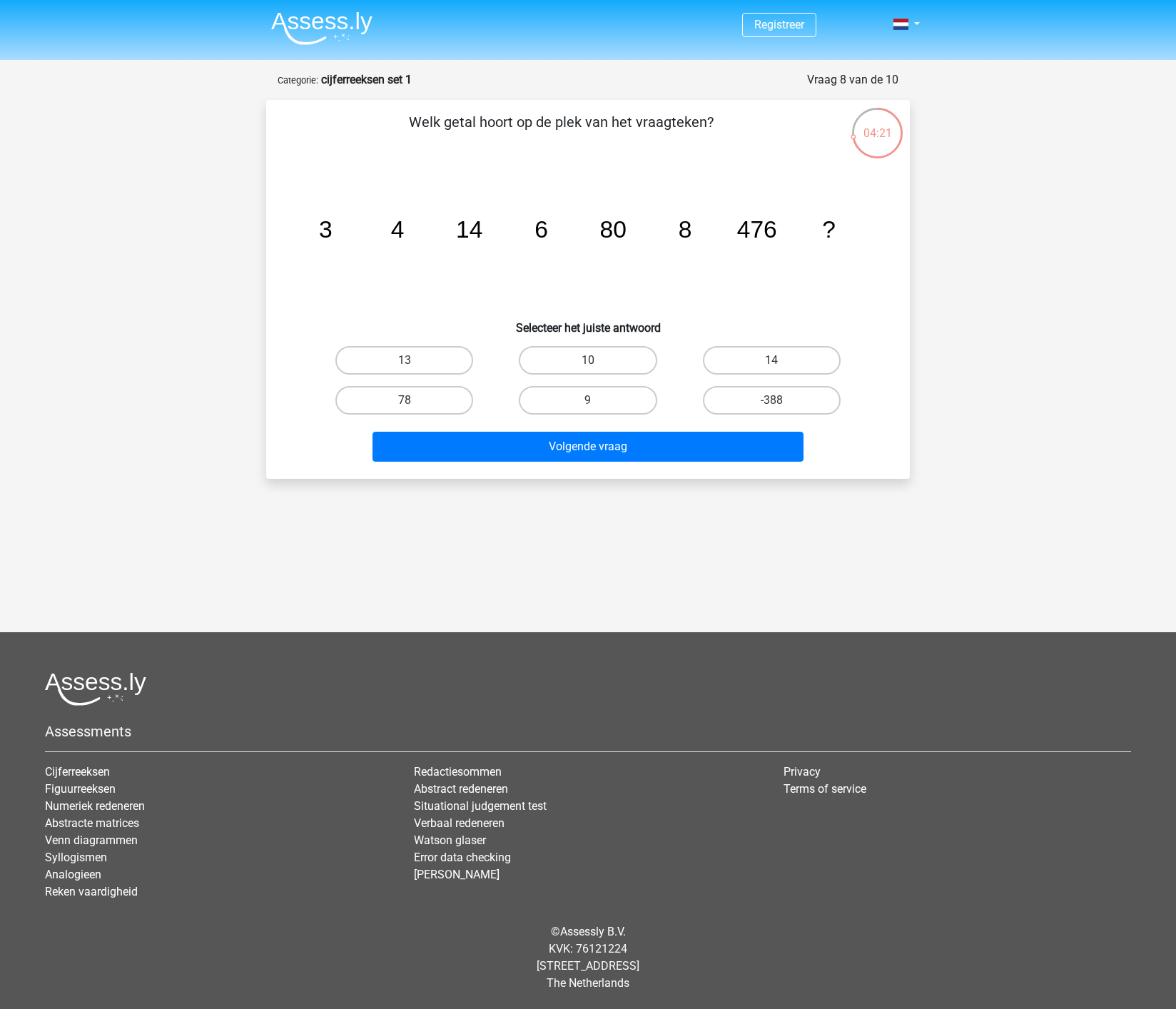
click at [594, 360] on input "10" at bounding box center [592, 365] width 9 height 9
radio input "true"
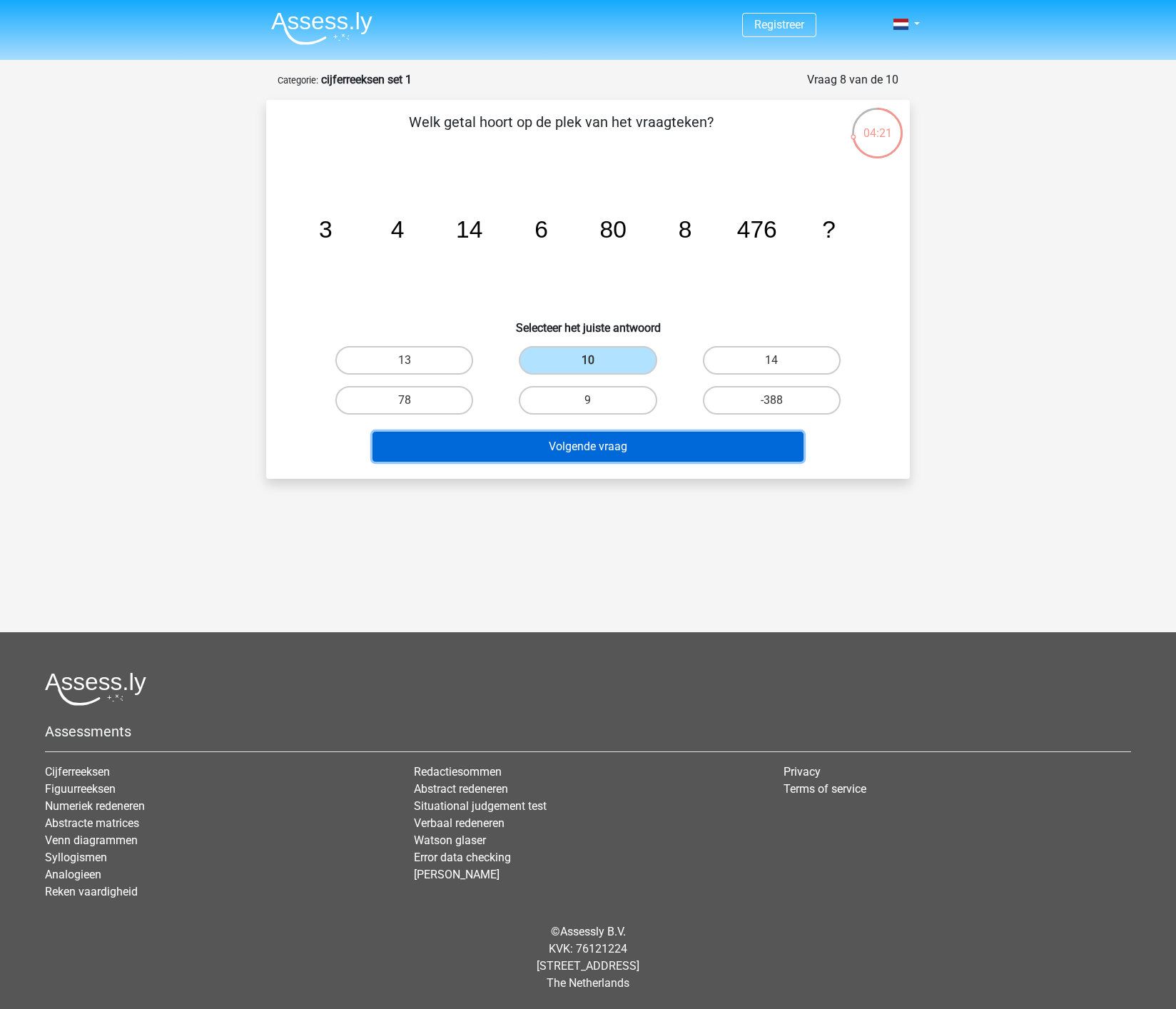
click at [594, 448] on button "Volgende vraag" at bounding box center [588, 446] width 432 height 30
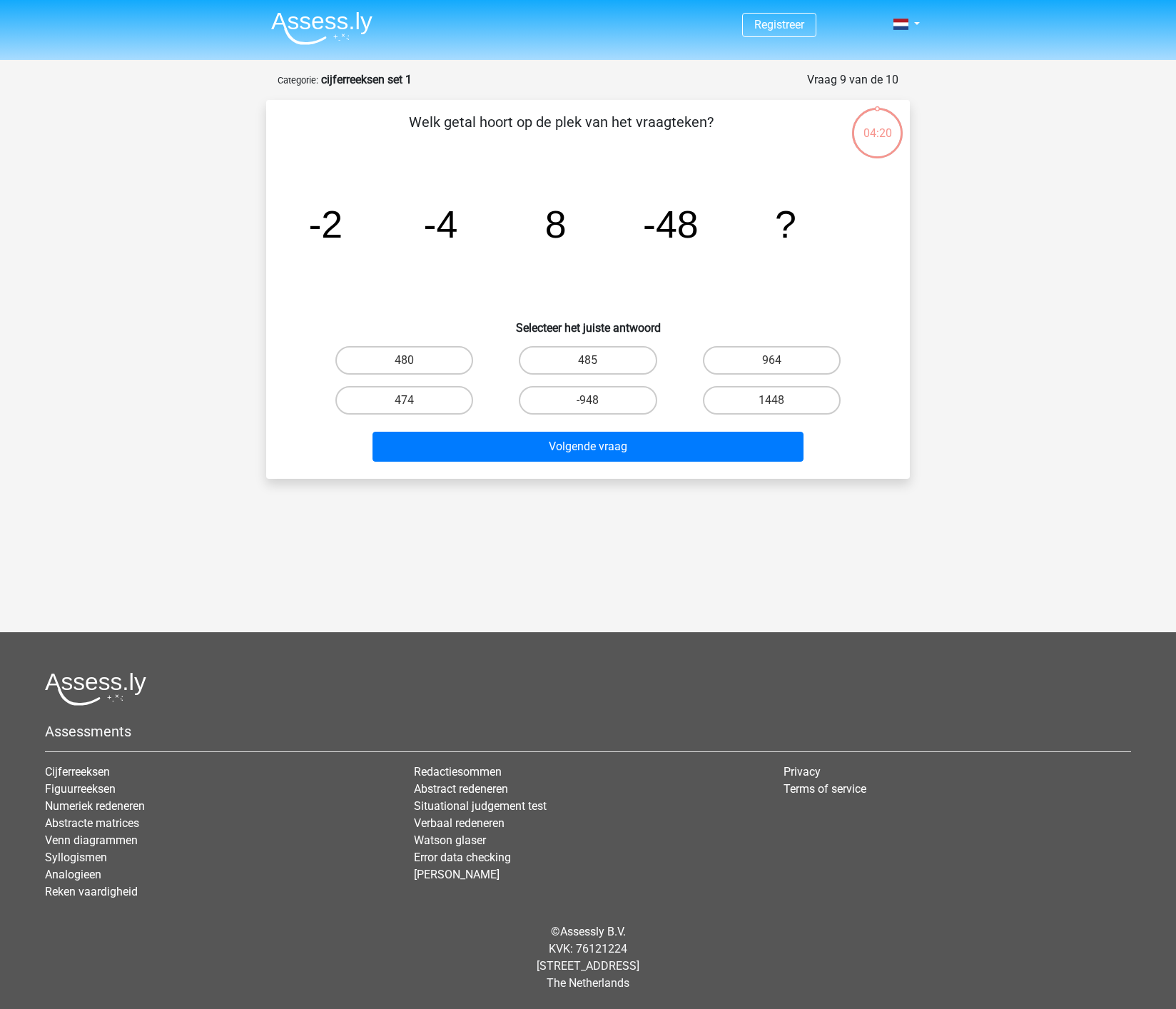
click at [588, 400] on input "-948" at bounding box center [592, 405] width 9 height 9
radio input "true"
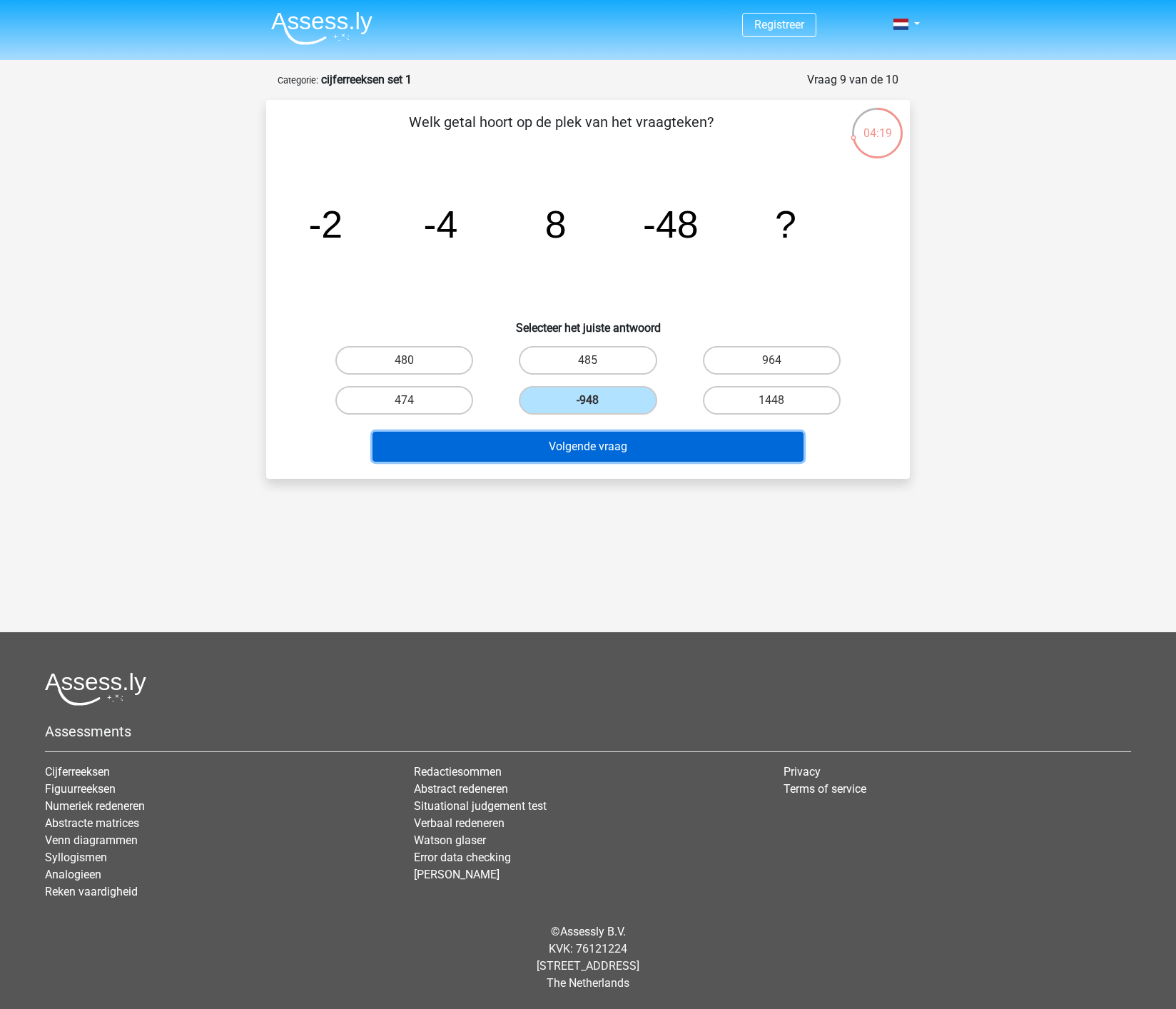
click at [594, 448] on button "Volgende vraag" at bounding box center [588, 446] width 432 height 30
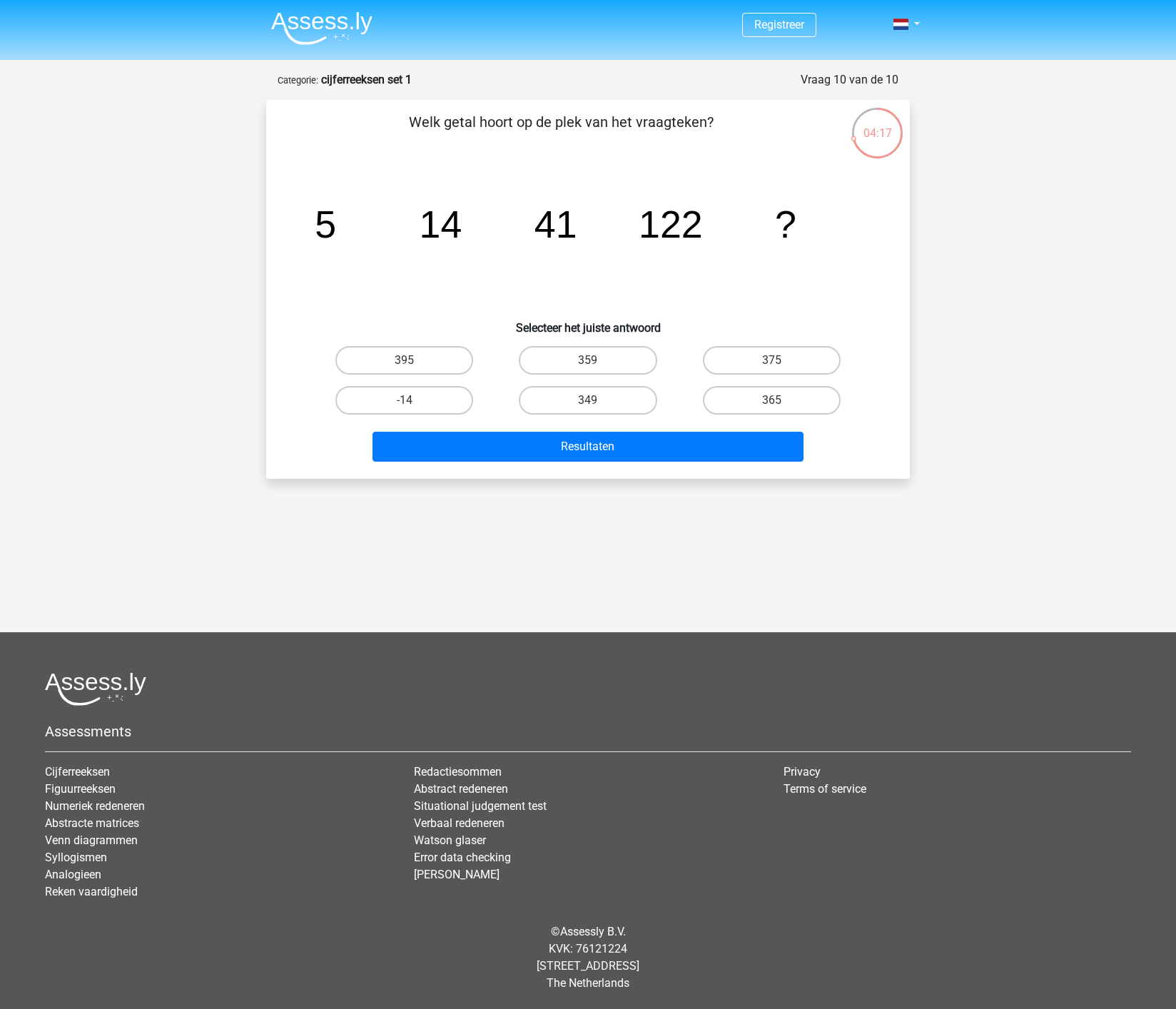
click at [591, 360] on input "359" at bounding box center [592, 365] width 9 height 9
radio input "true"
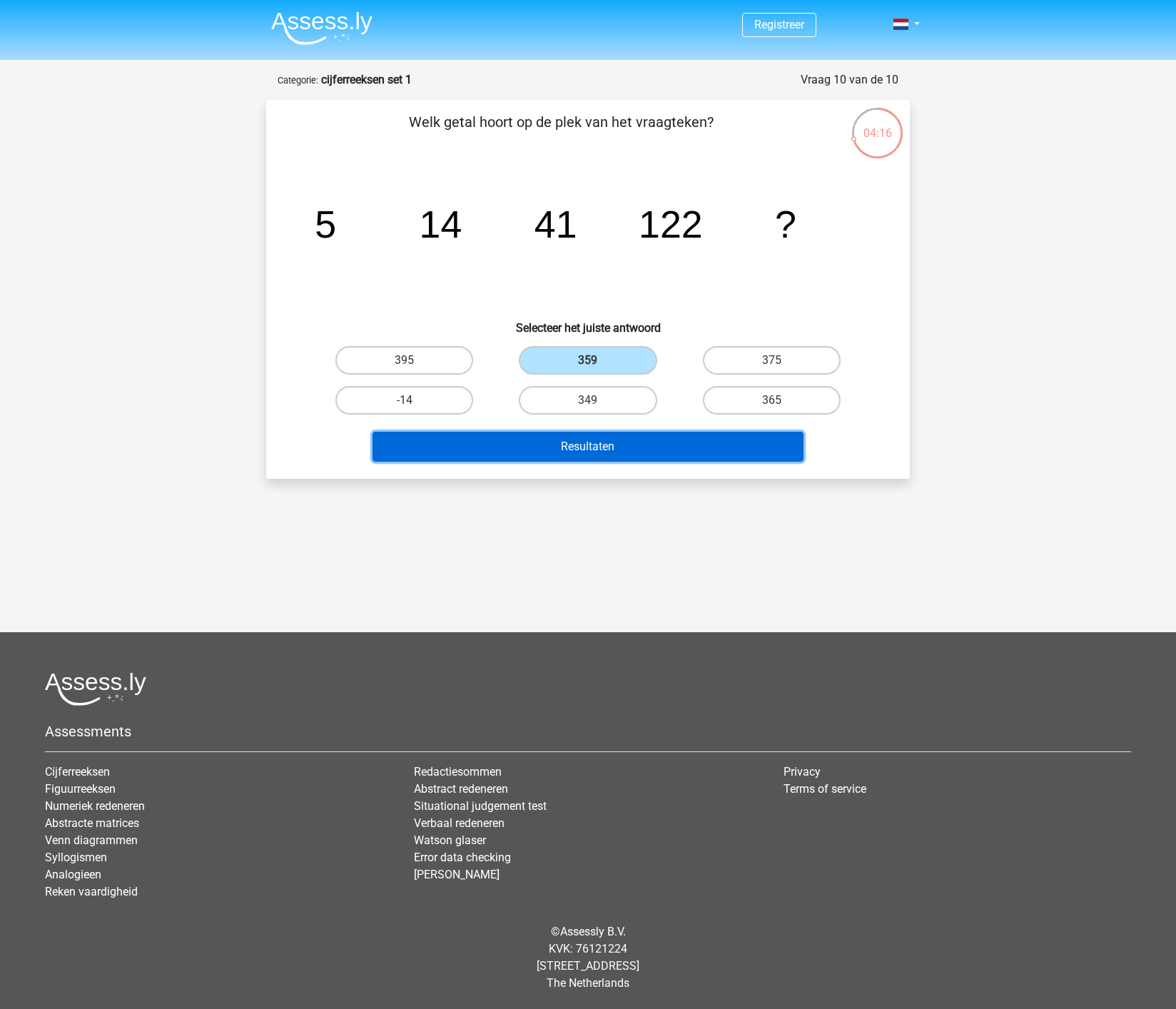
click at [592, 445] on button "Resultaten" at bounding box center [588, 446] width 432 height 30
